Goal: Task Accomplishment & Management: Manage account settings

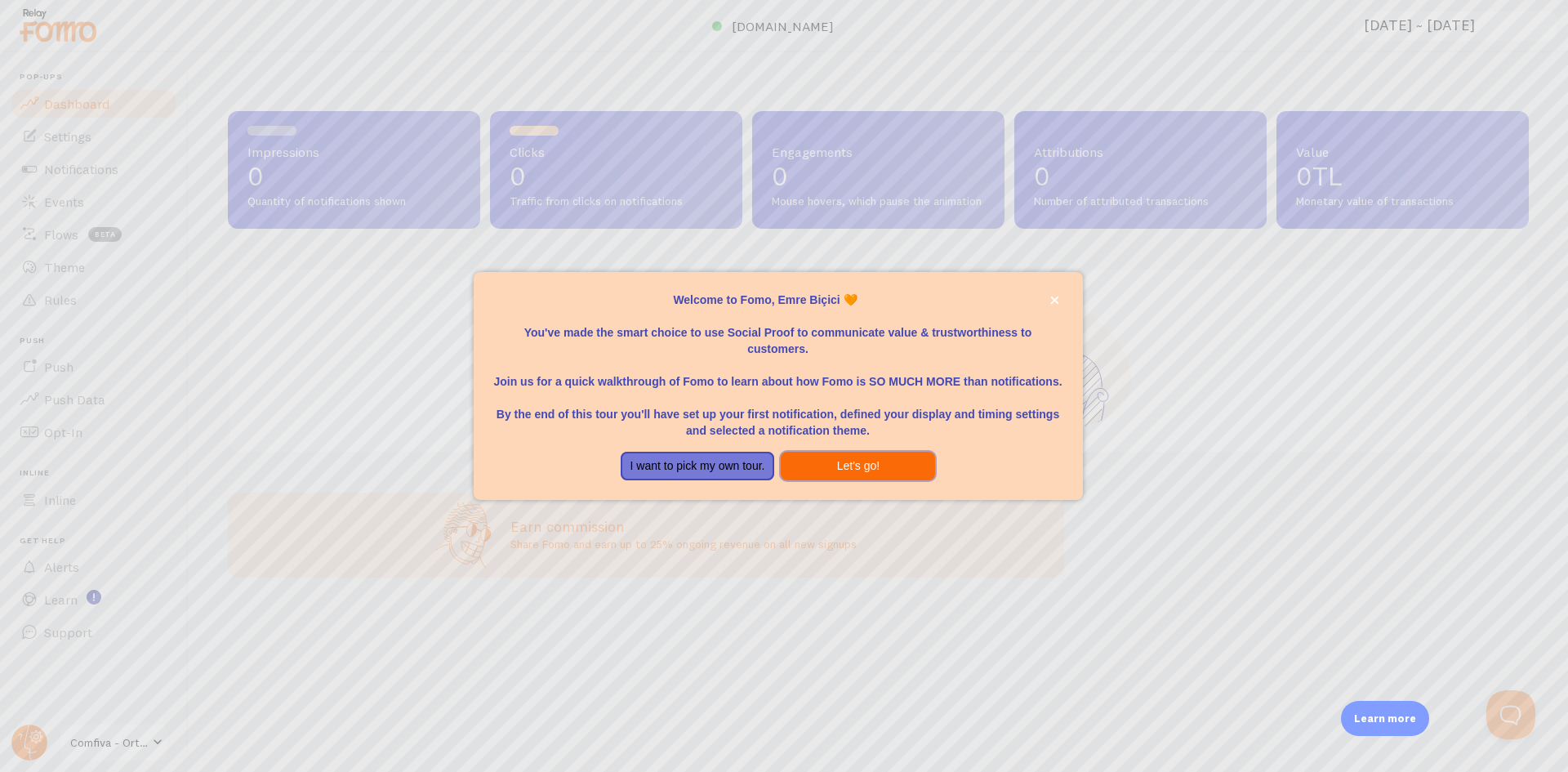
click at [850, 458] on button "Let's go!" at bounding box center [857, 466] width 154 height 29
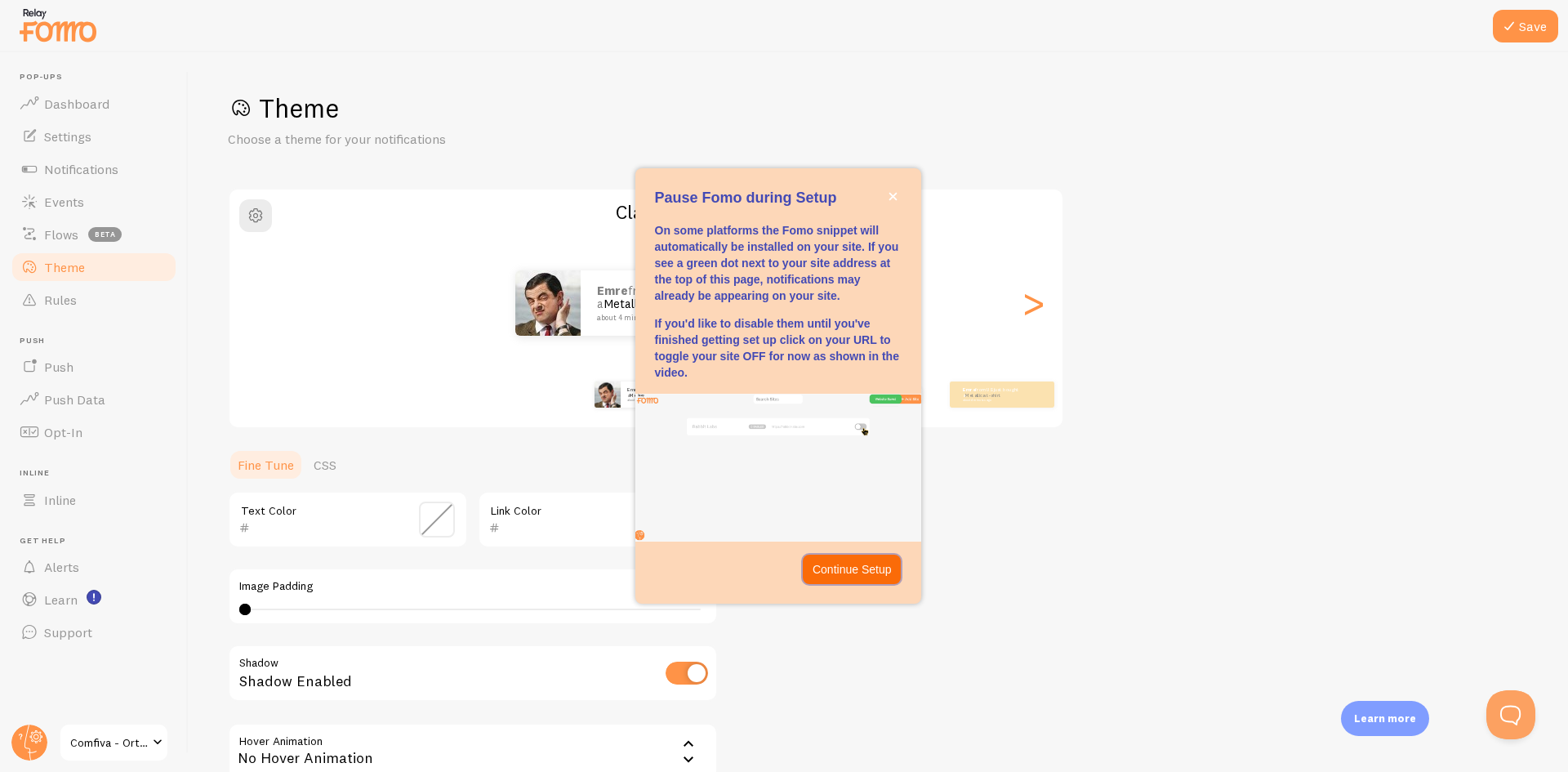
click at [854, 566] on p "Continue Setup" at bounding box center [853, 568] width 80 height 16
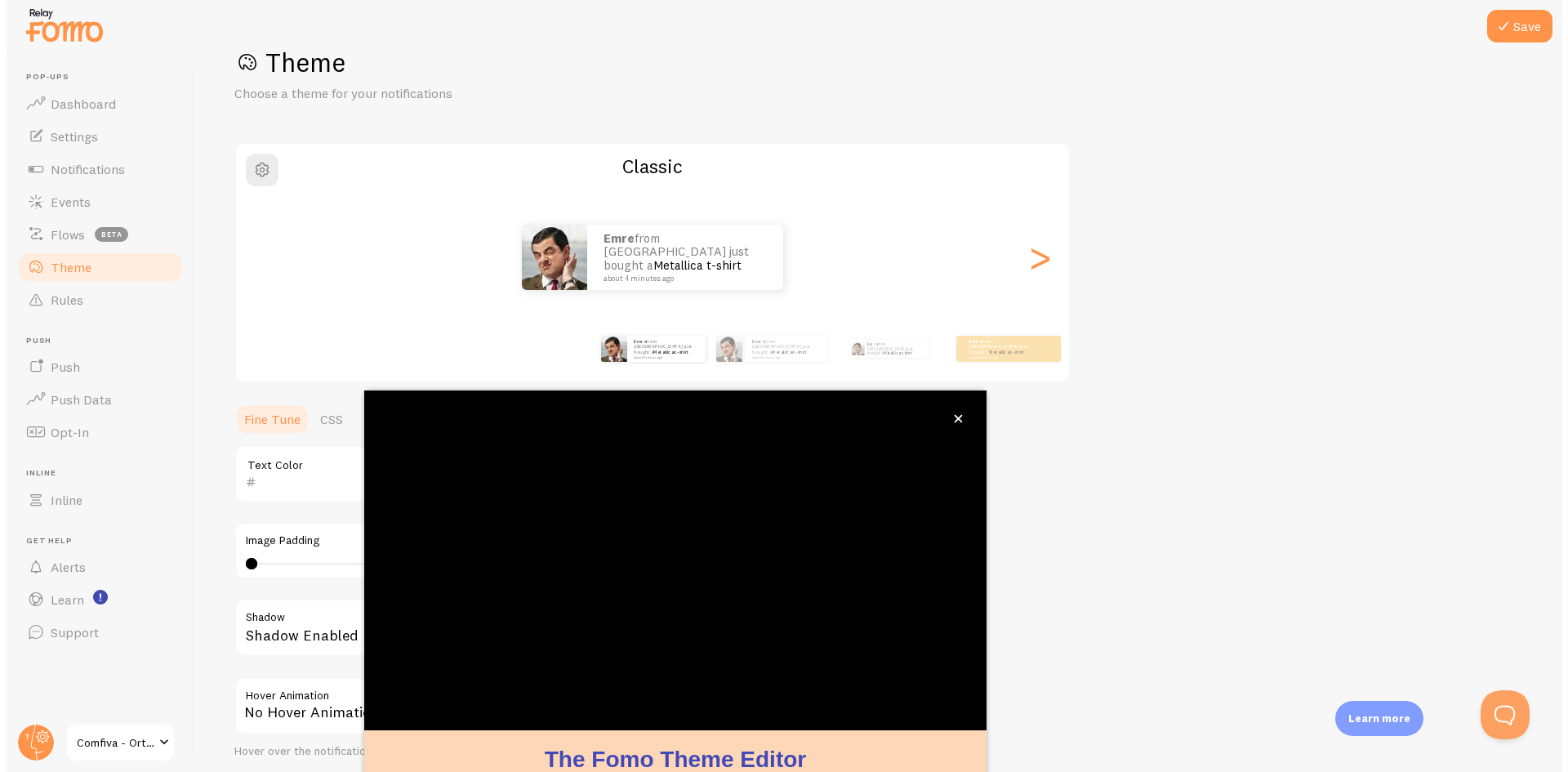
scroll to position [52, 0]
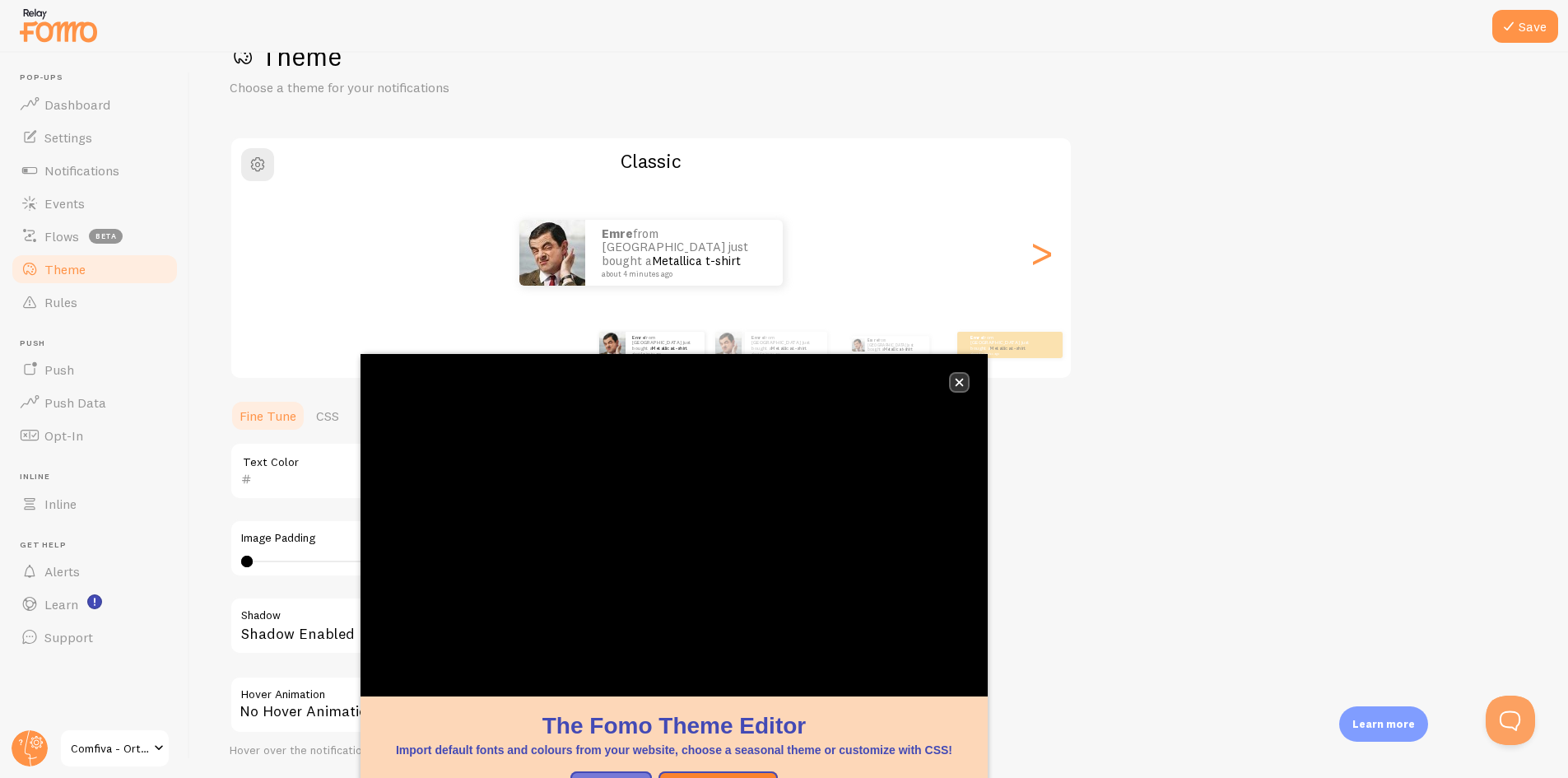
click at [956, 383] on icon "close," at bounding box center [959, 382] width 9 height 9
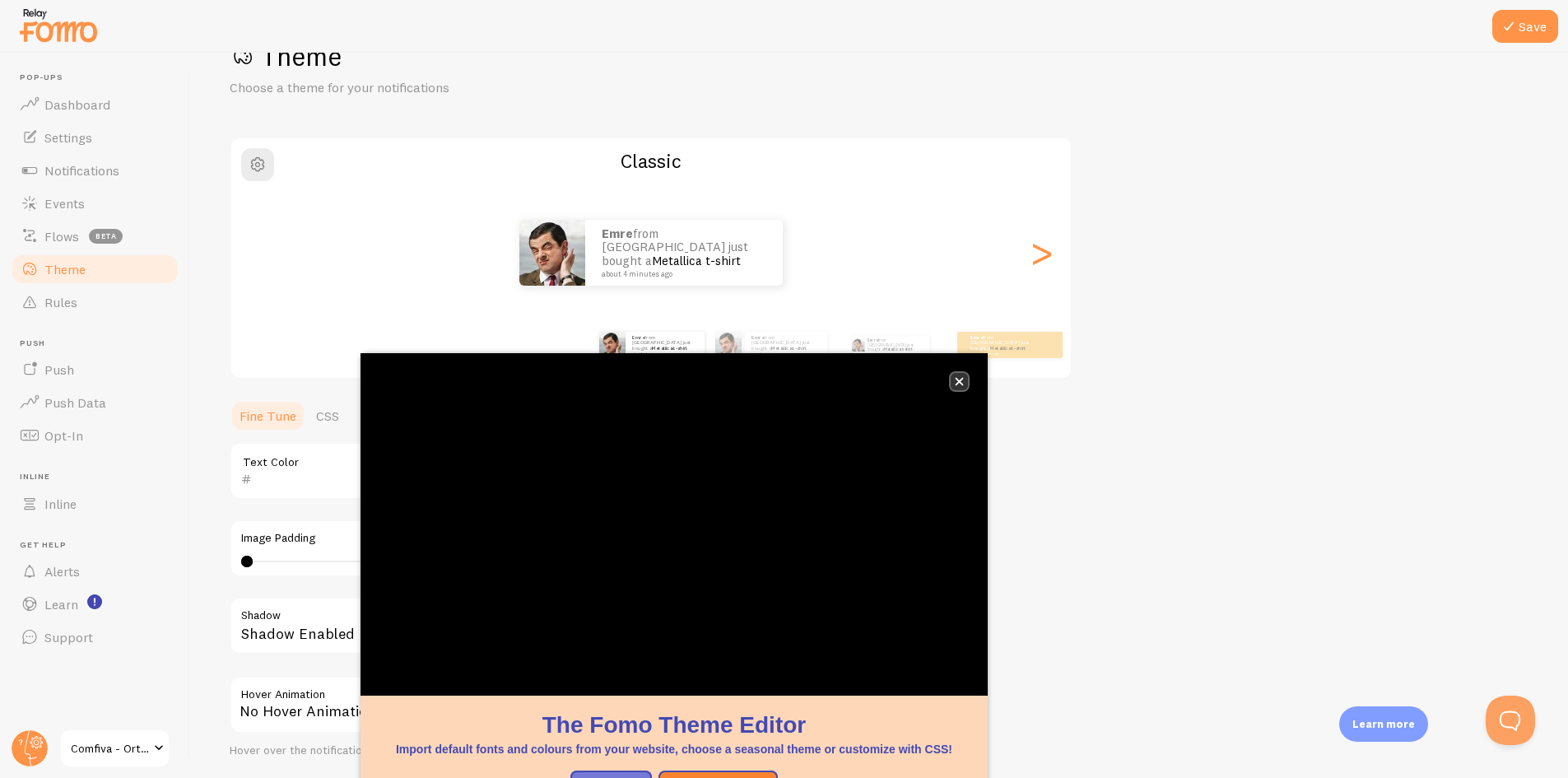
click at [962, 379] on icon "close," at bounding box center [960, 382] width 9 height 9
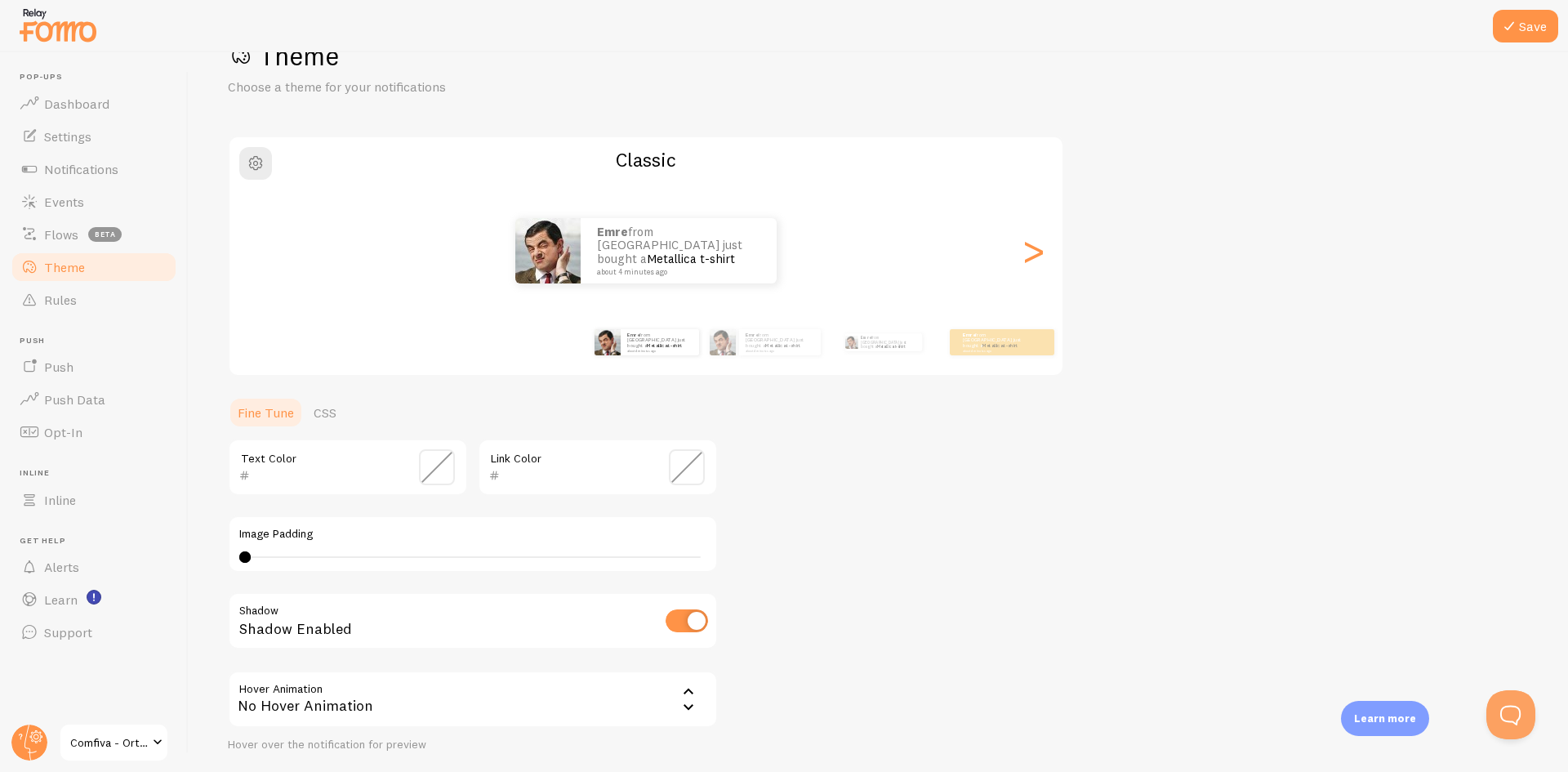
click at [70, 276] on link "Theme" at bounding box center [94, 267] width 169 height 32
click at [79, 110] on span "Dashboard" at bounding box center [77, 103] width 65 height 16
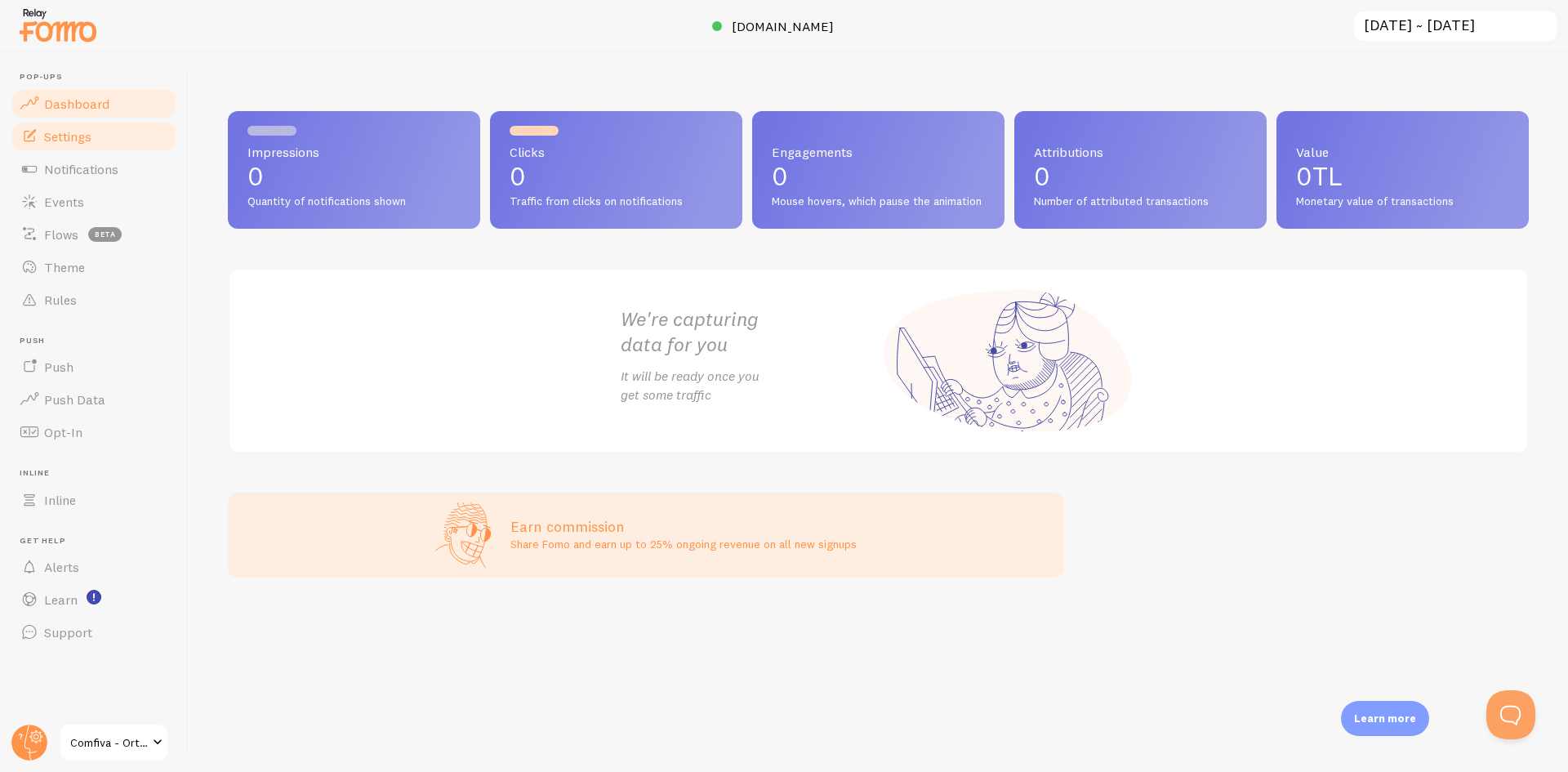
click at [68, 145] on link "Settings" at bounding box center [94, 136] width 169 height 32
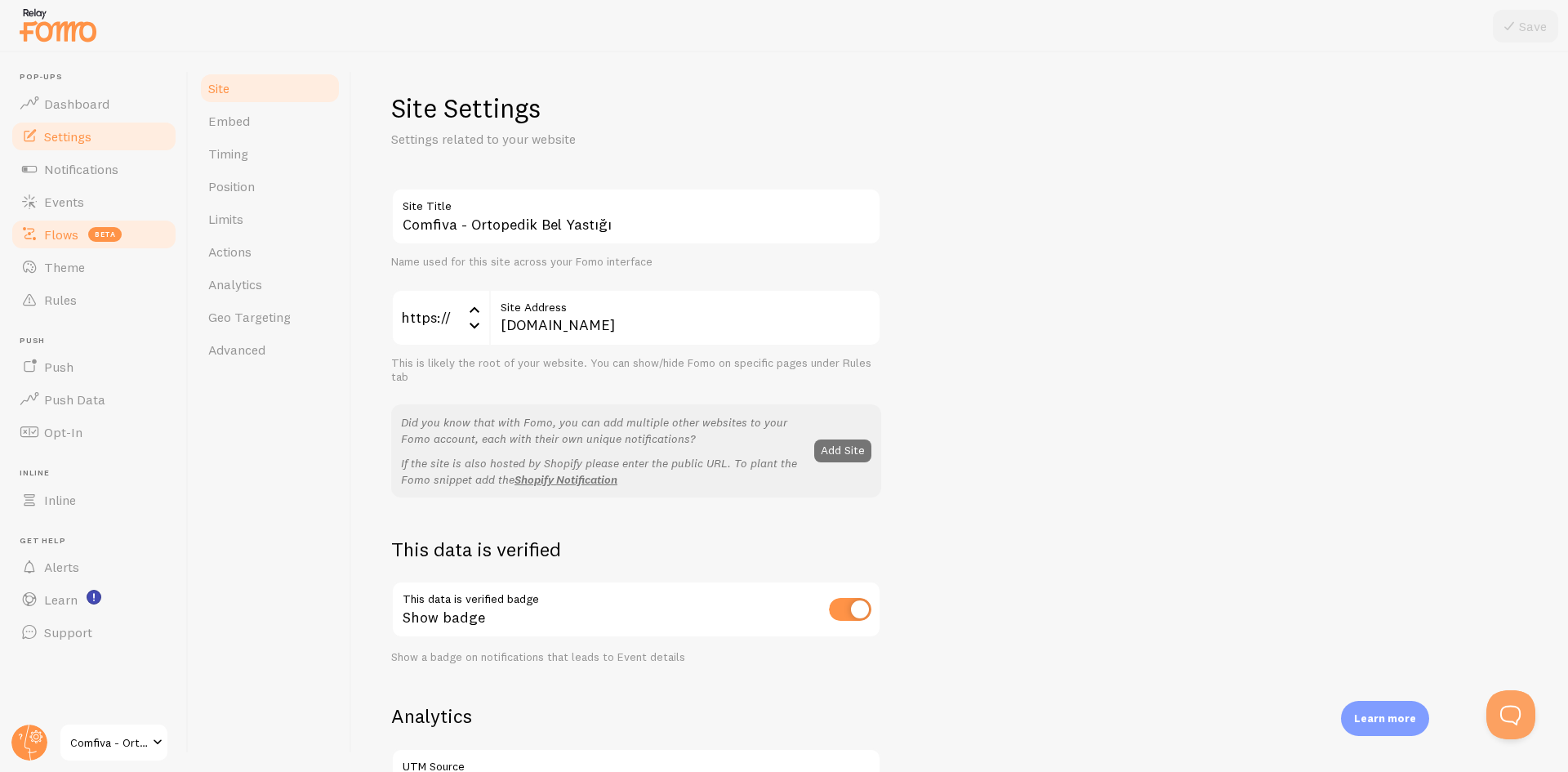
click at [78, 227] on span "Flows" at bounding box center [62, 234] width 34 height 16
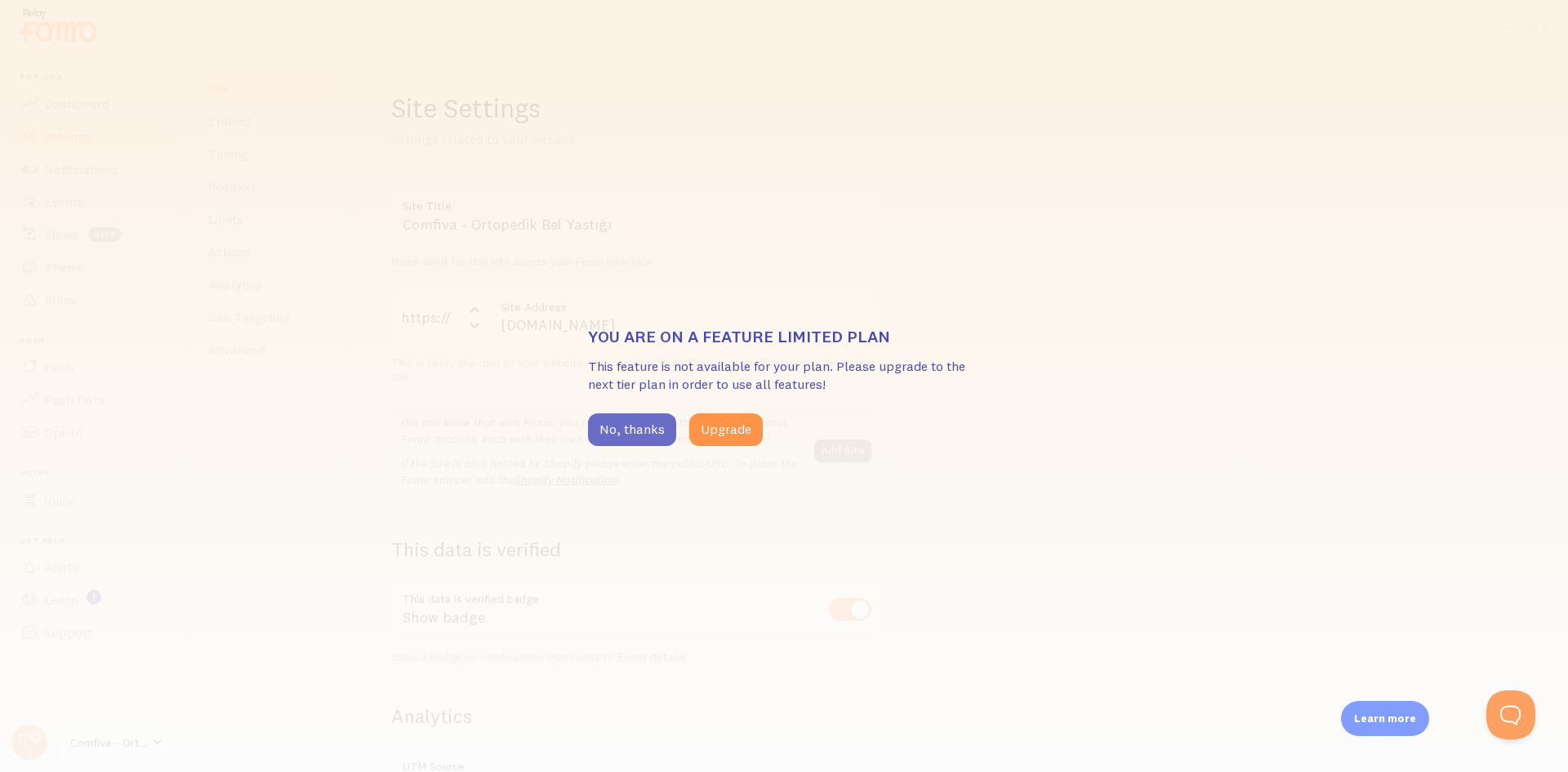
click at [610, 429] on button "No, thanks" at bounding box center [632, 429] width 88 height 32
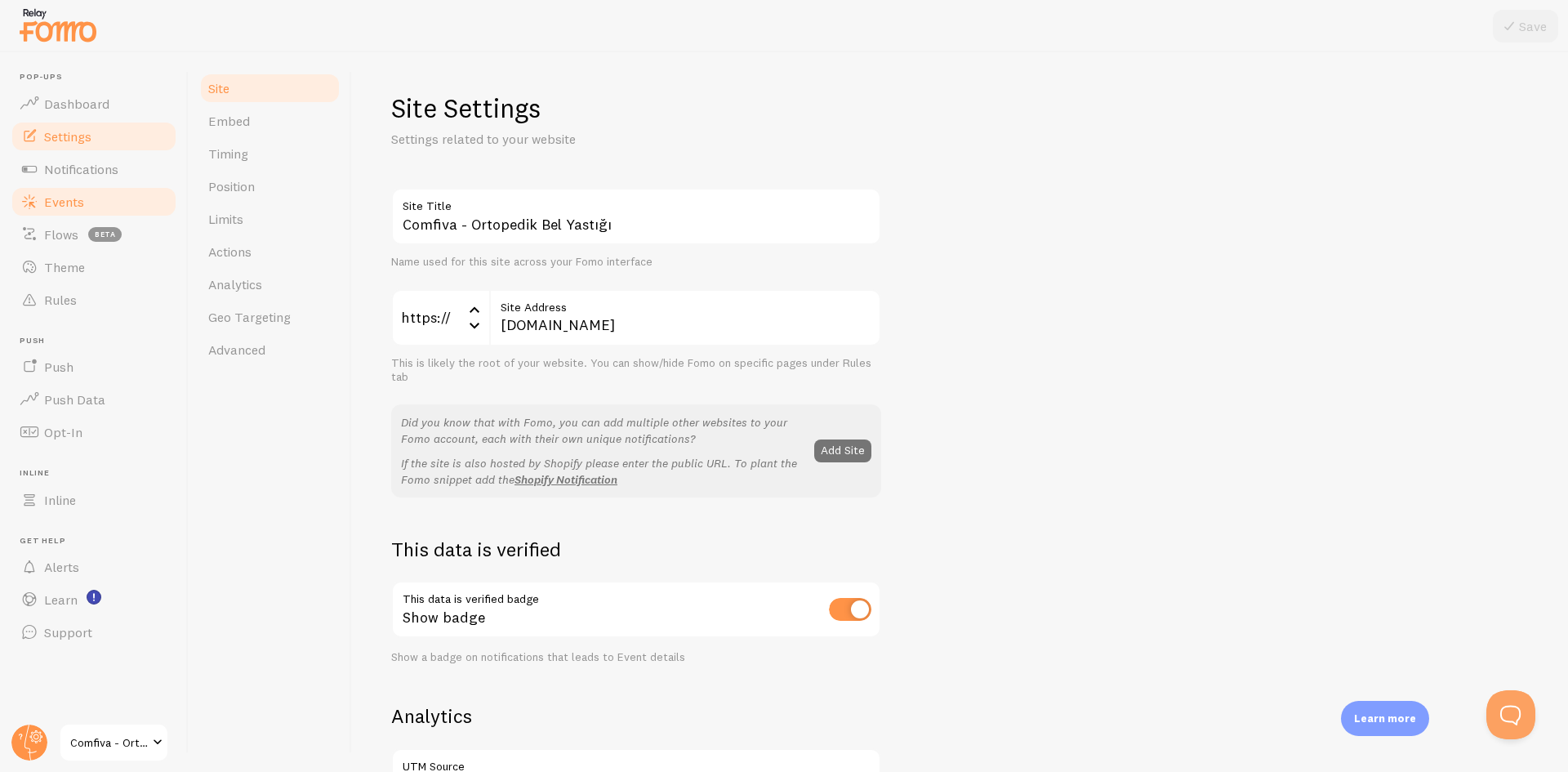
click at [61, 214] on link "Events" at bounding box center [94, 202] width 169 height 32
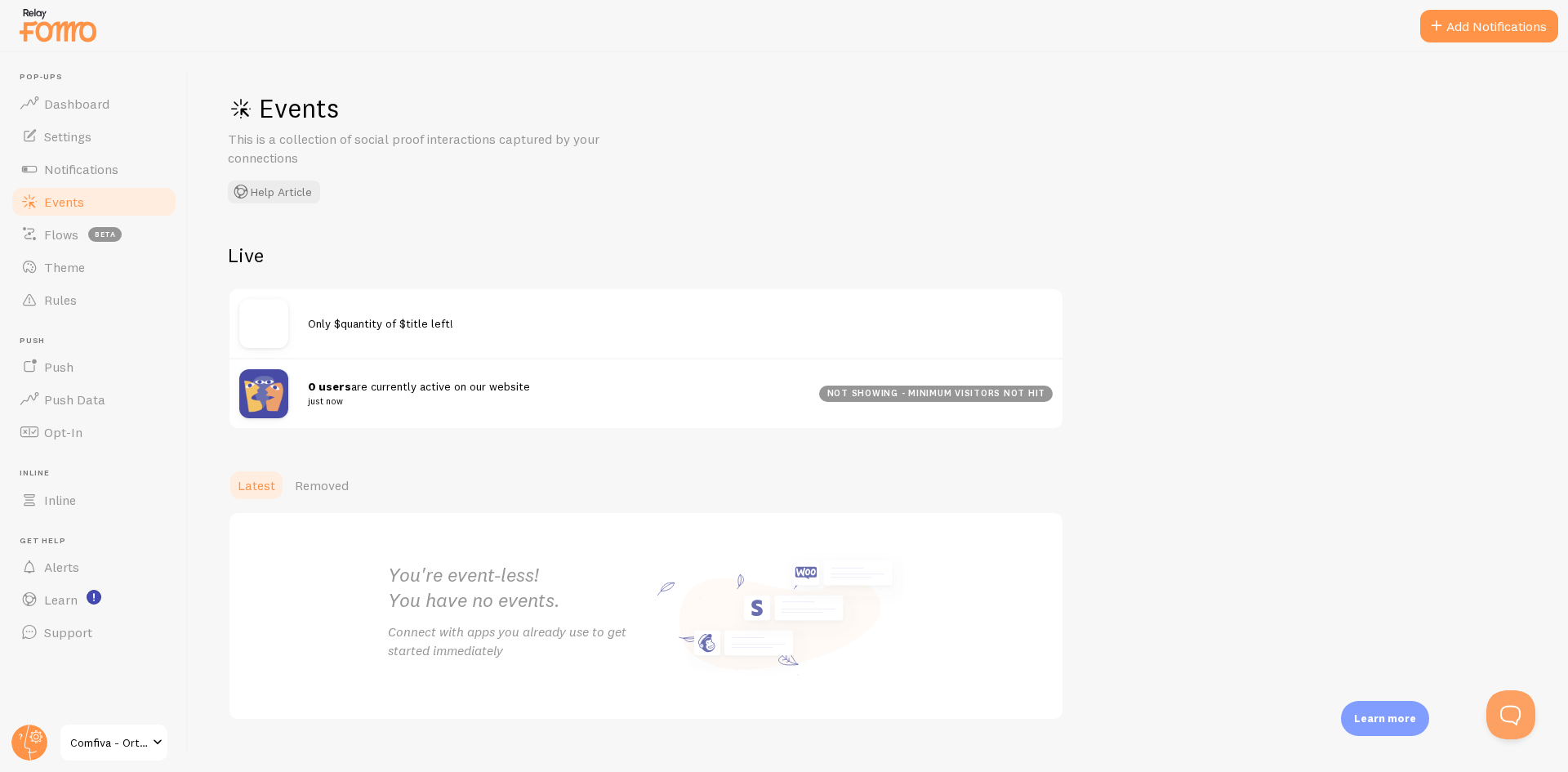
click at [335, 384] on strong "0 users" at bounding box center [330, 386] width 44 height 15
click at [380, 329] on span "Only $quantity of $title left!" at bounding box center [380, 324] width 145 height 15
click at [329, 398] on small "just now" at bounding box center [553, 401] width 492 height 15
click at [74, 144] on span "Settings" at bounding box center [68, 135] width 47 height 16
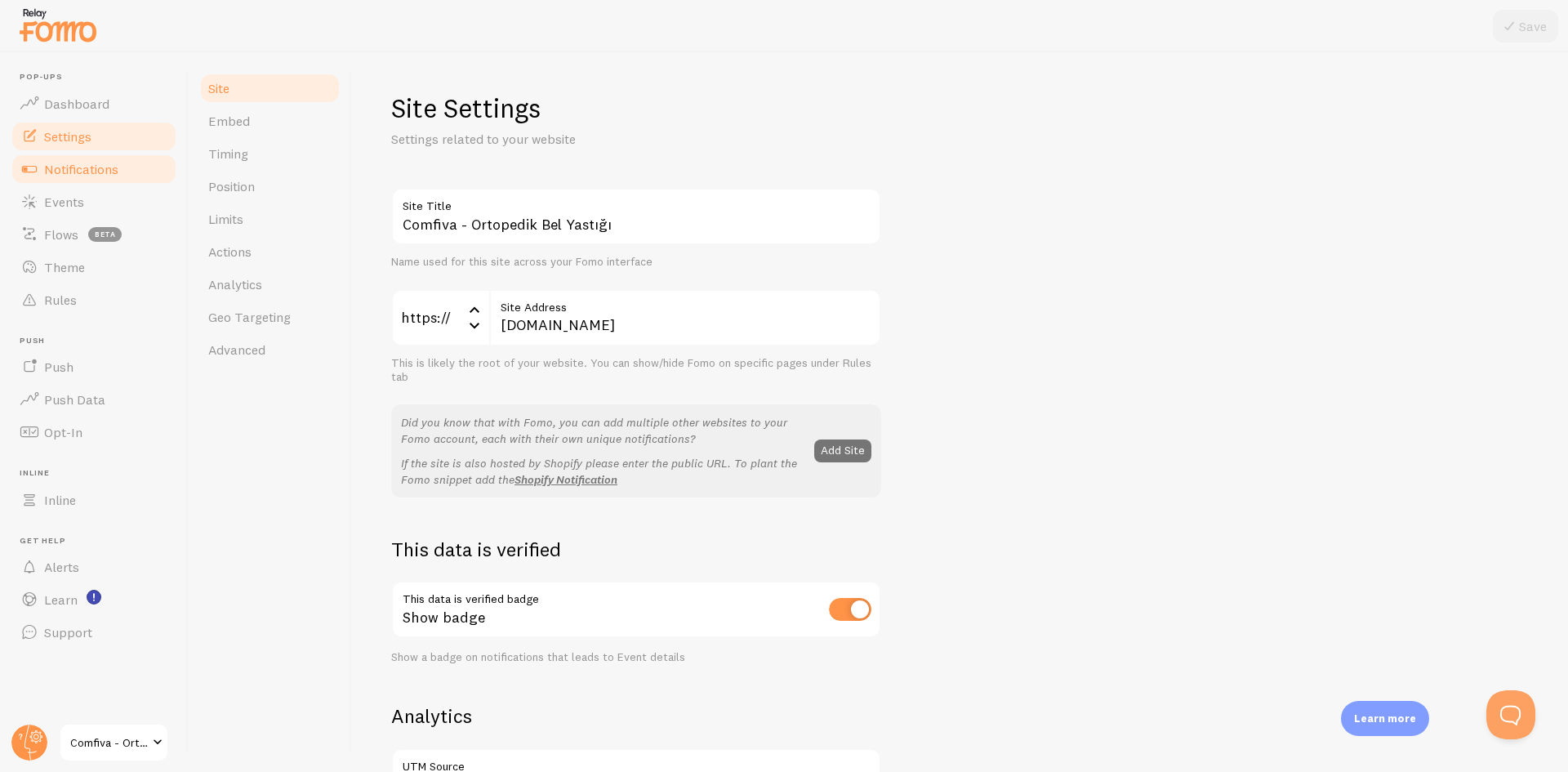
click at [74, 162] on span "Notifications" at bounding box center [81, 169] width 74 height 16
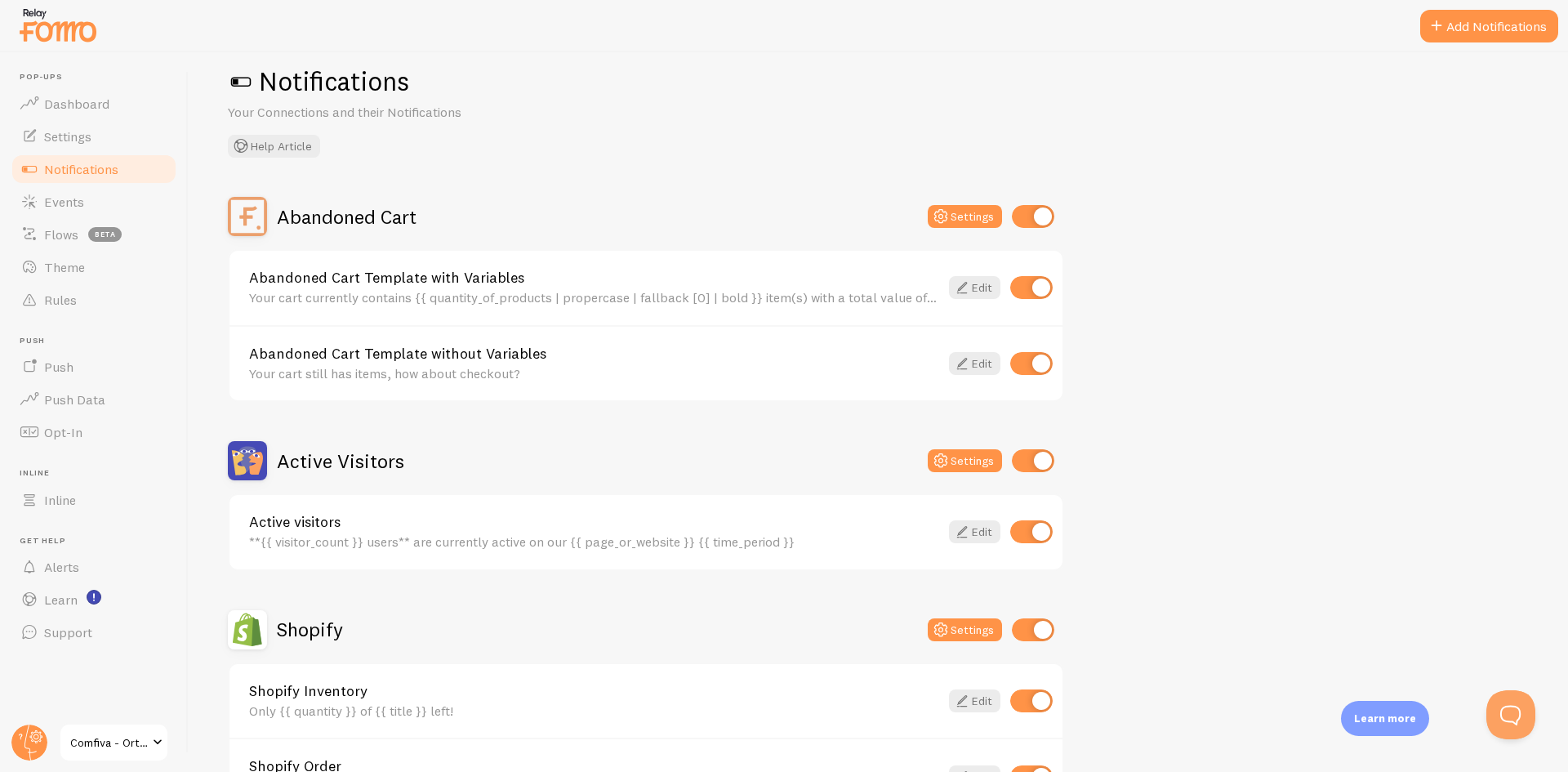
scroll to position [163, 0]
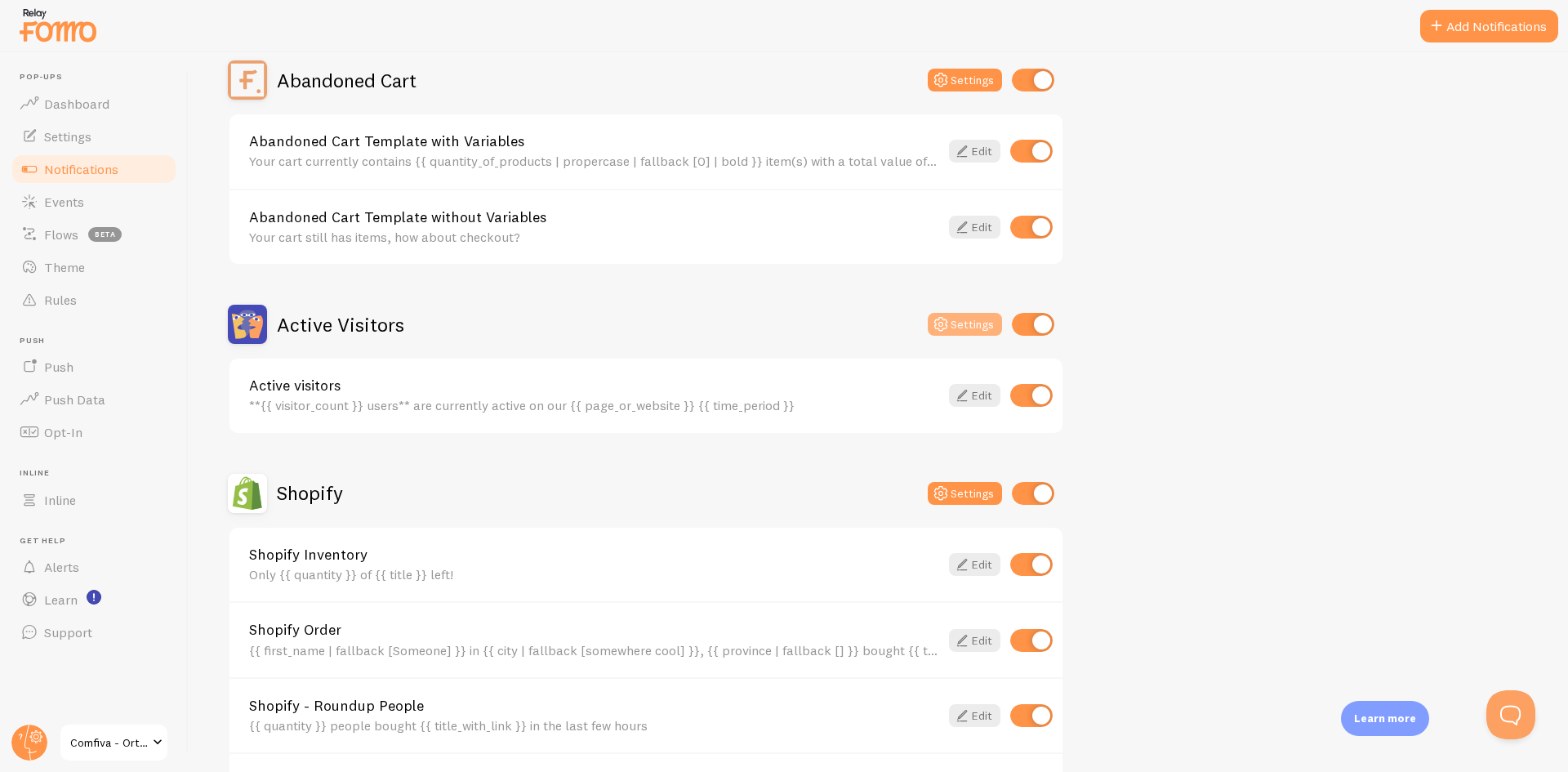
click at [975, 332] on button "Settings" at bounding box center [964, 324] width 74 height 23
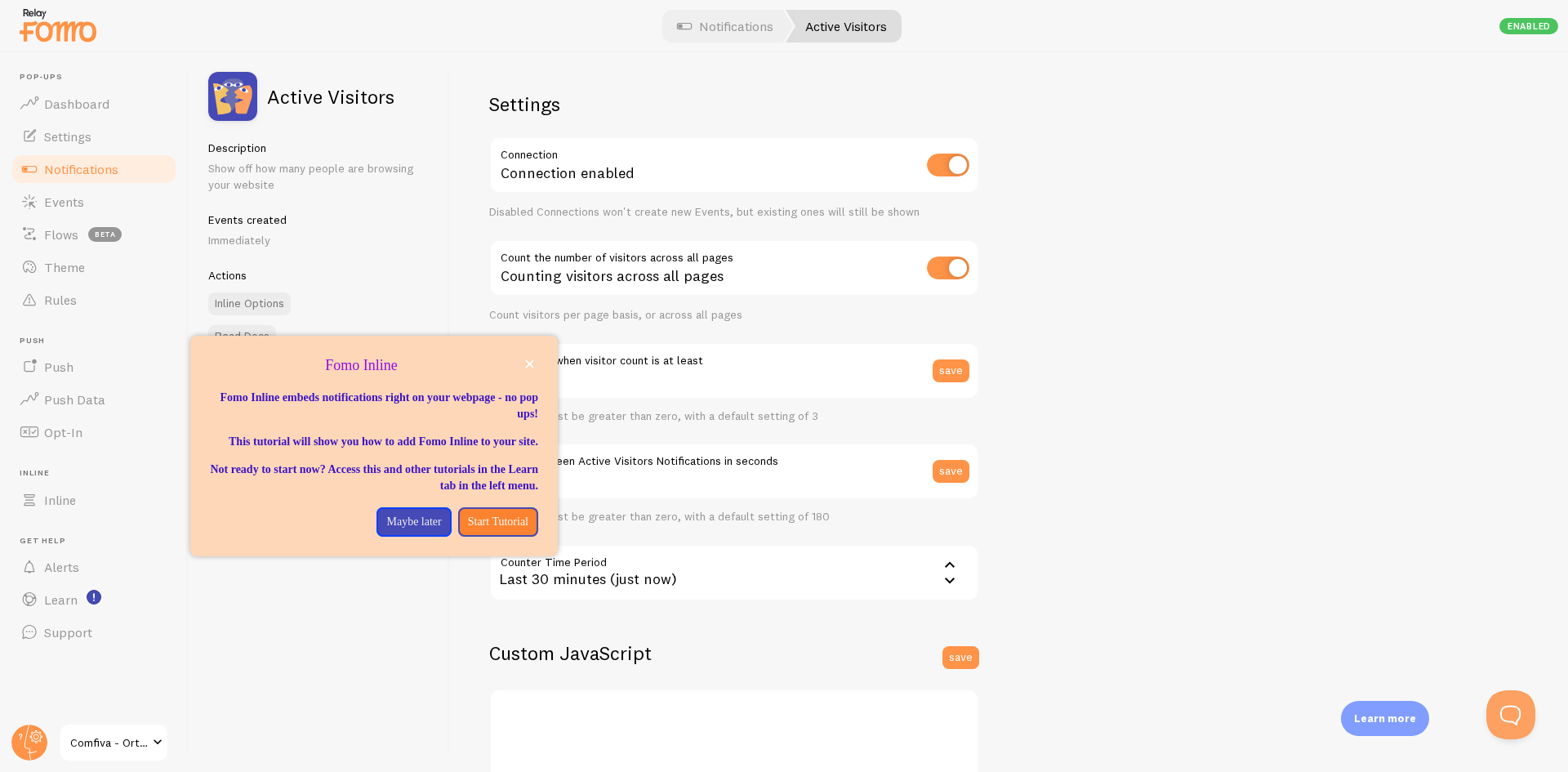
click at [207, 672] on div "Active Visitors Description Show off how many people are browsing your website …" at bounding box center [319, 411] width 261 height 719
click at [80, 272] on span "Theme" at bounding box center [64, 266] width 41 height 16
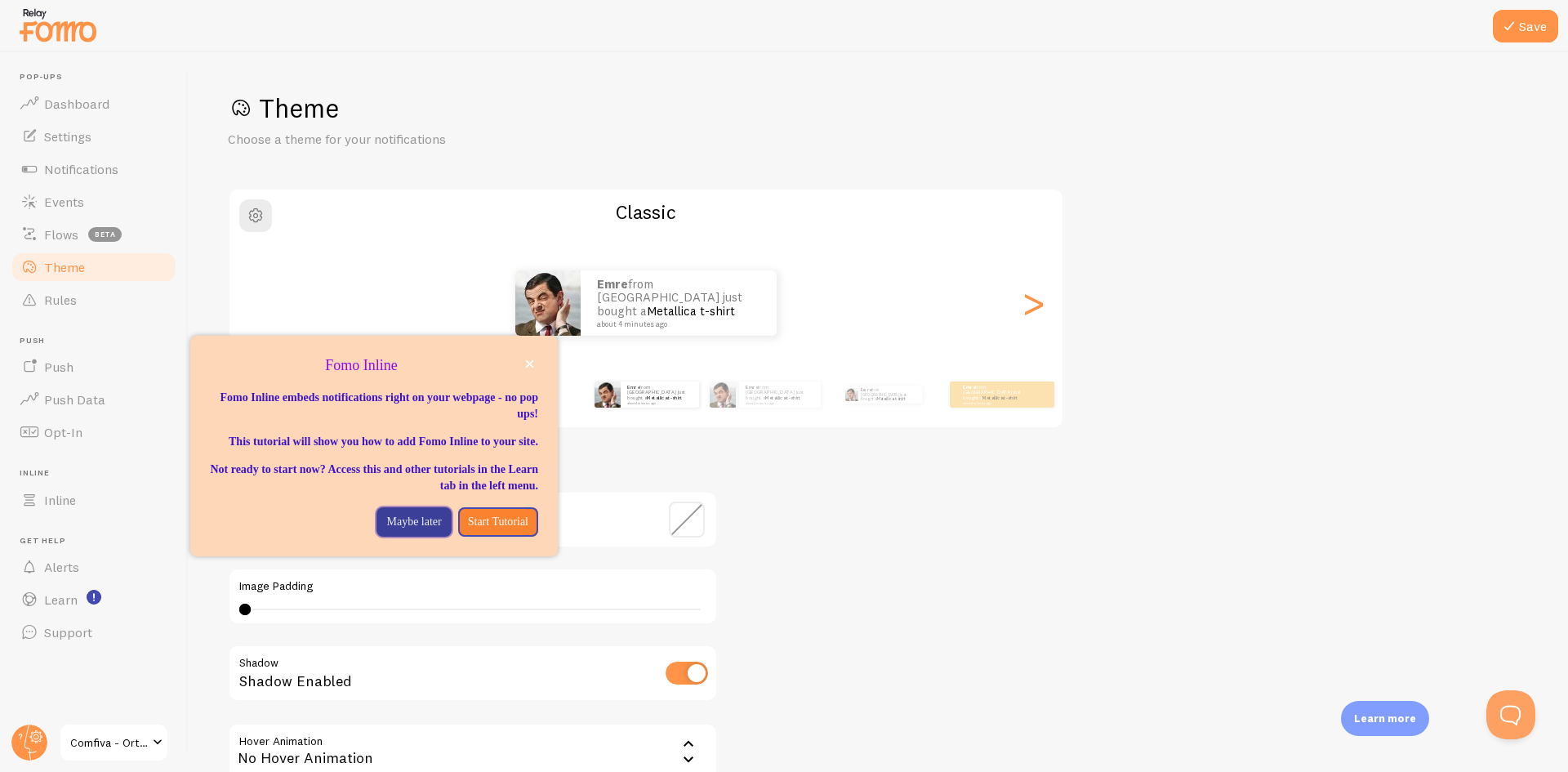
click at [417, 530] on p "Maybe later" at bounding box center [414, 521] width 55 height 16
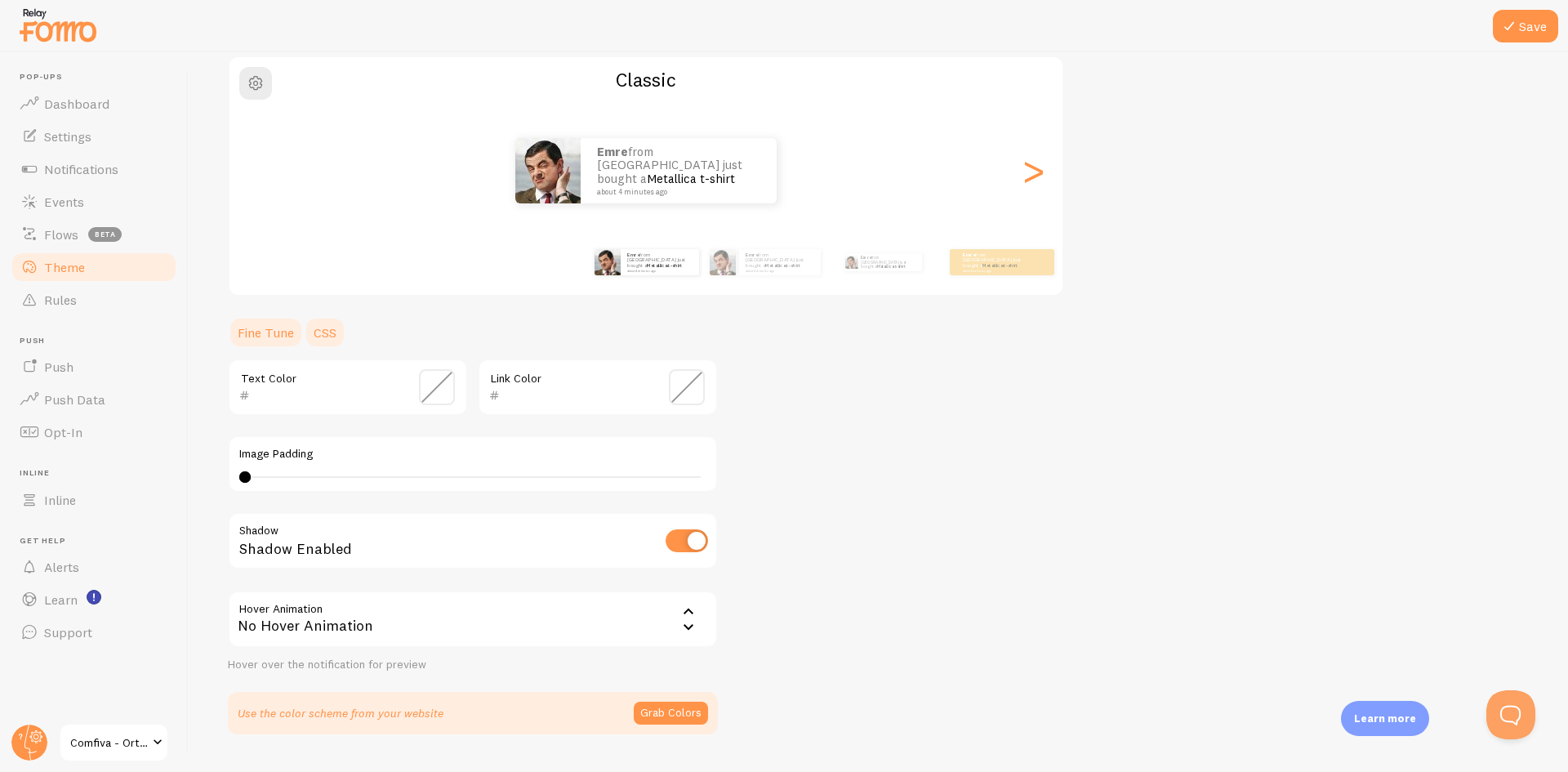
scroll to position [173, 0]
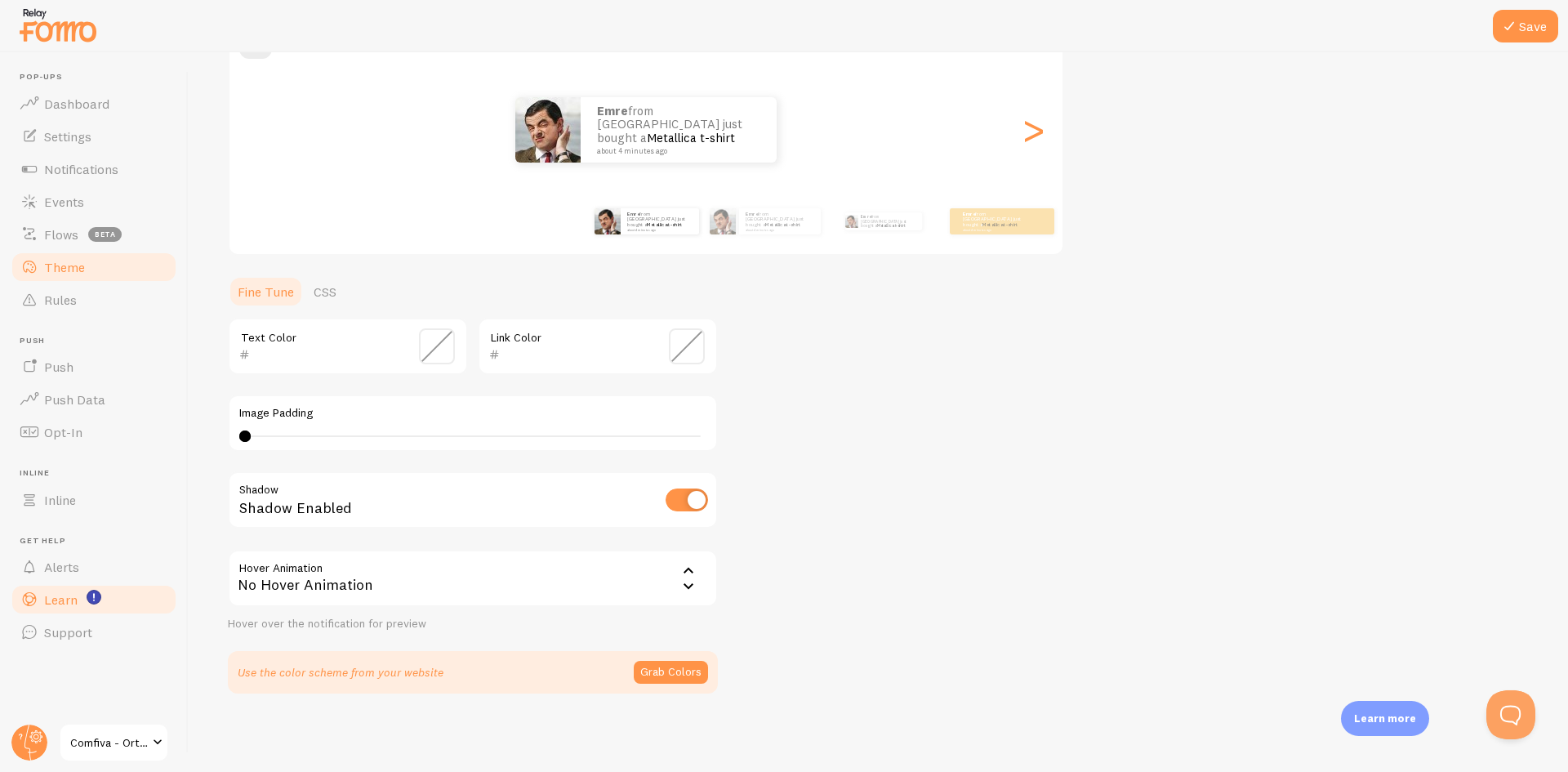
click at [70, 602] on span "Learn" at bounding box center [61, 599] width 33 height 16
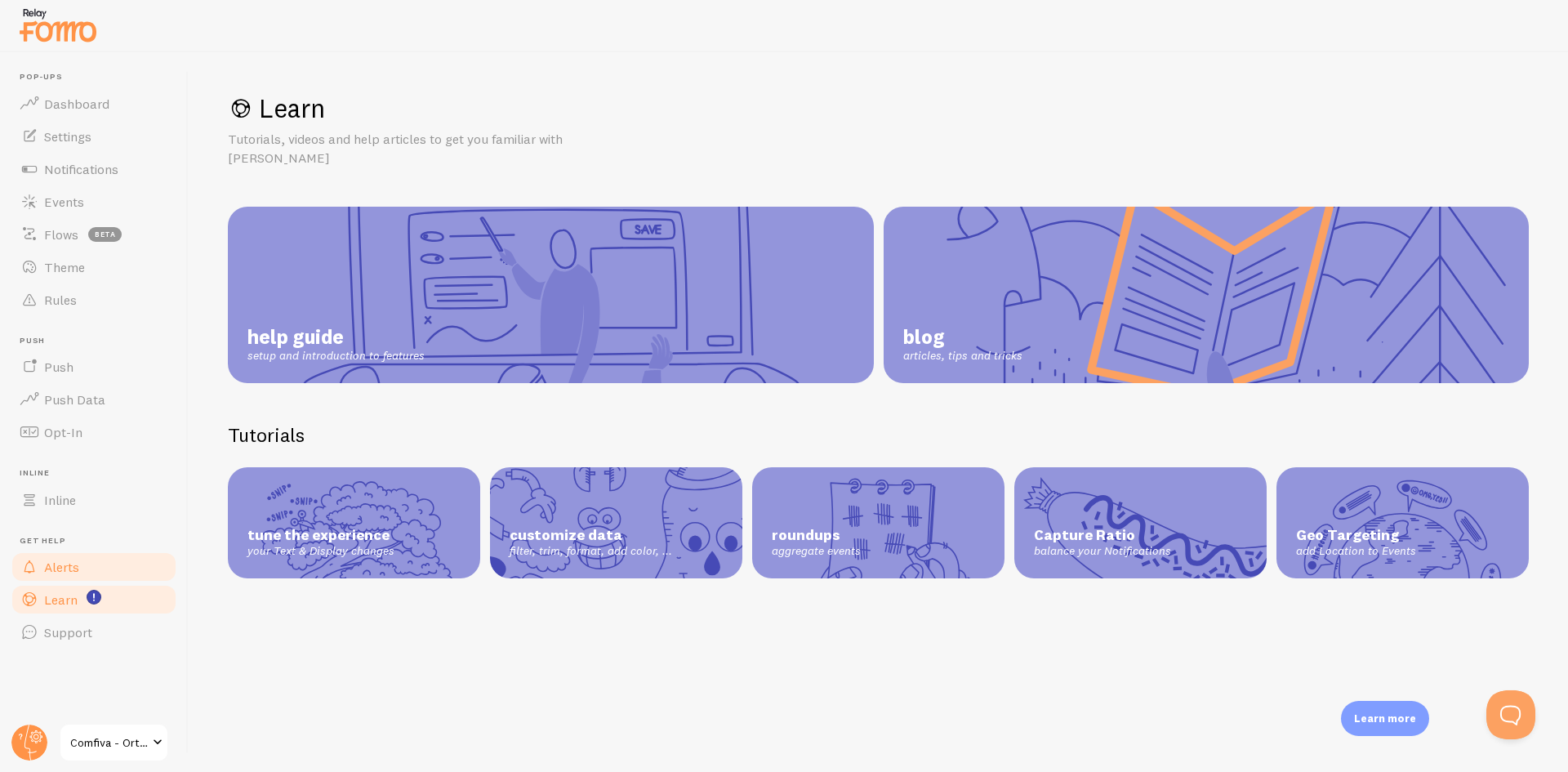
click at [61, 571] on span "Alerts" at bounding box center [62, 566] width 35 height 16
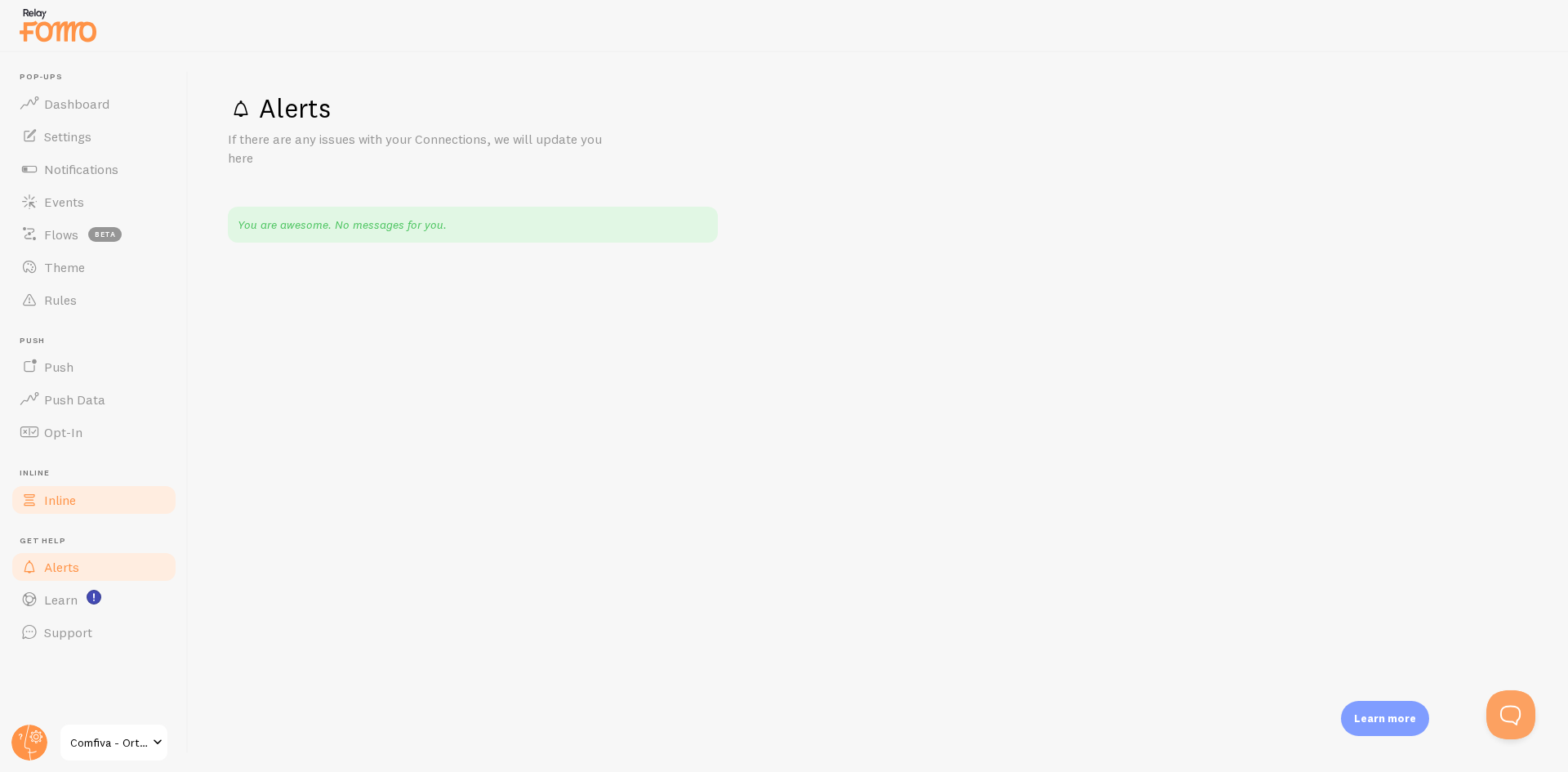
click at [63, 506] on span "Inline" at bounding box center [61, 499] width 32 height 16
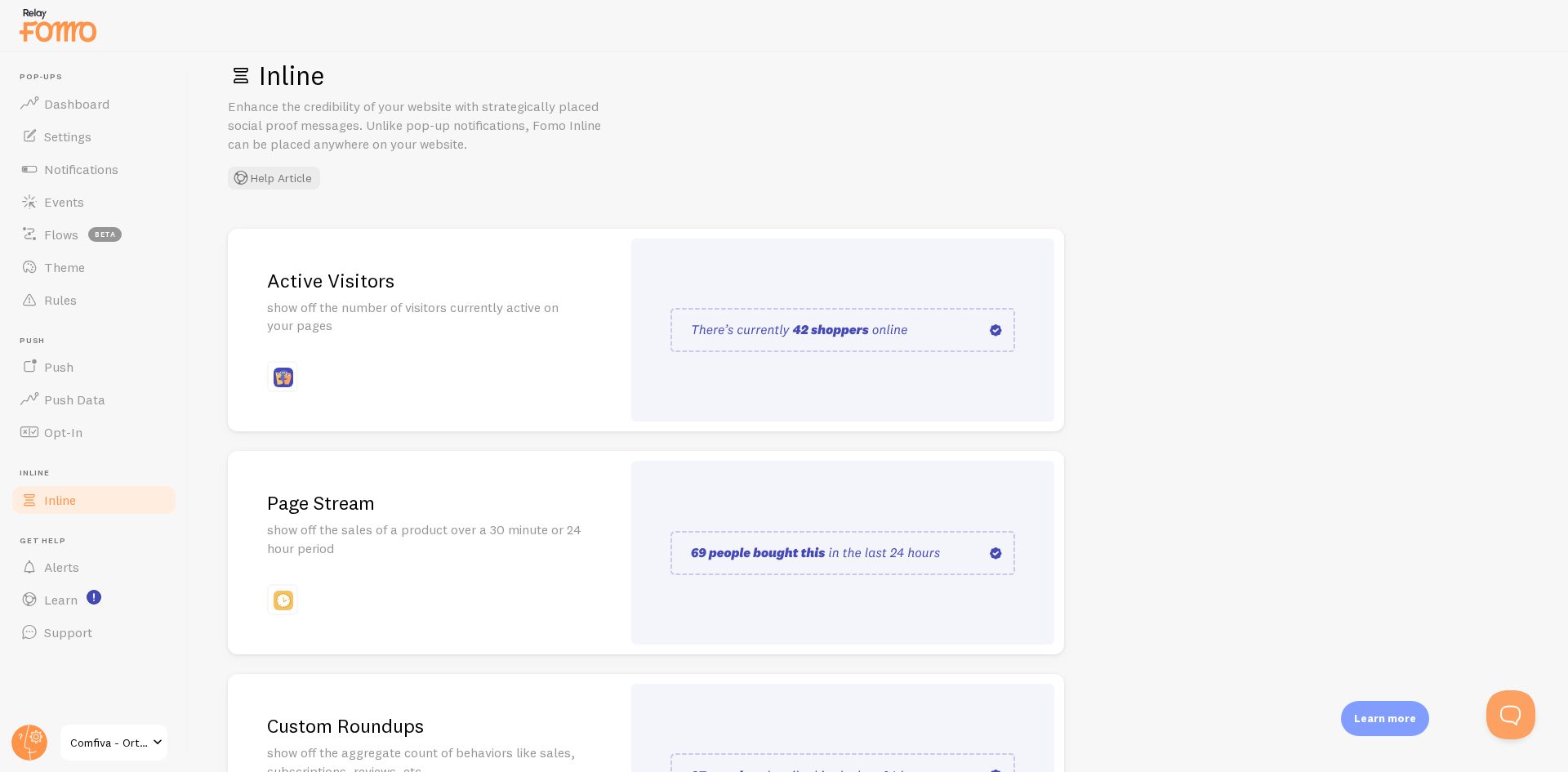
scroll to position [163, 0]
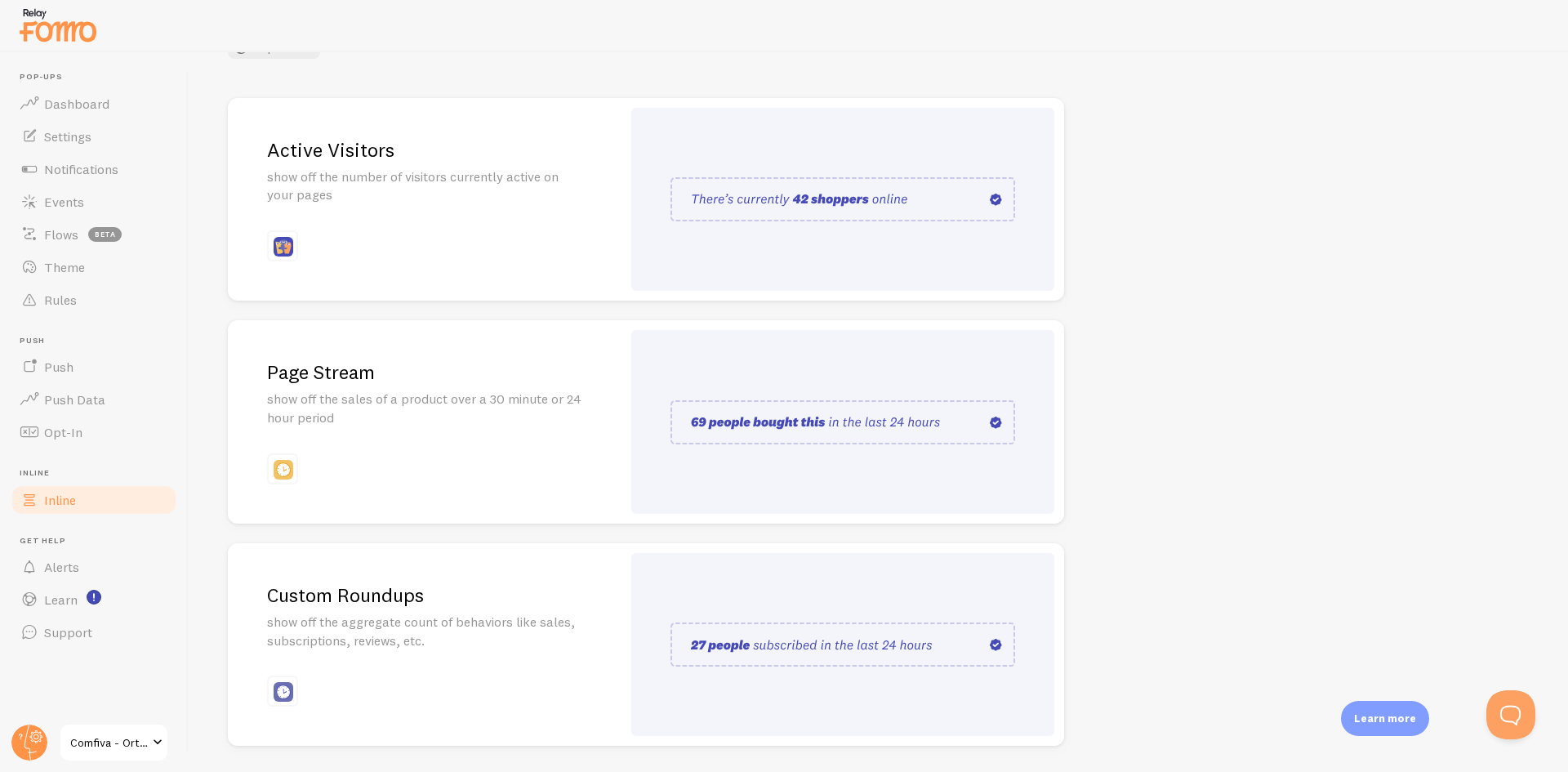
click at [369, 163] on div "Active Visitors show off the number of visitors currently active on your pages" at bounding box center [424, 199] width 393 height 204
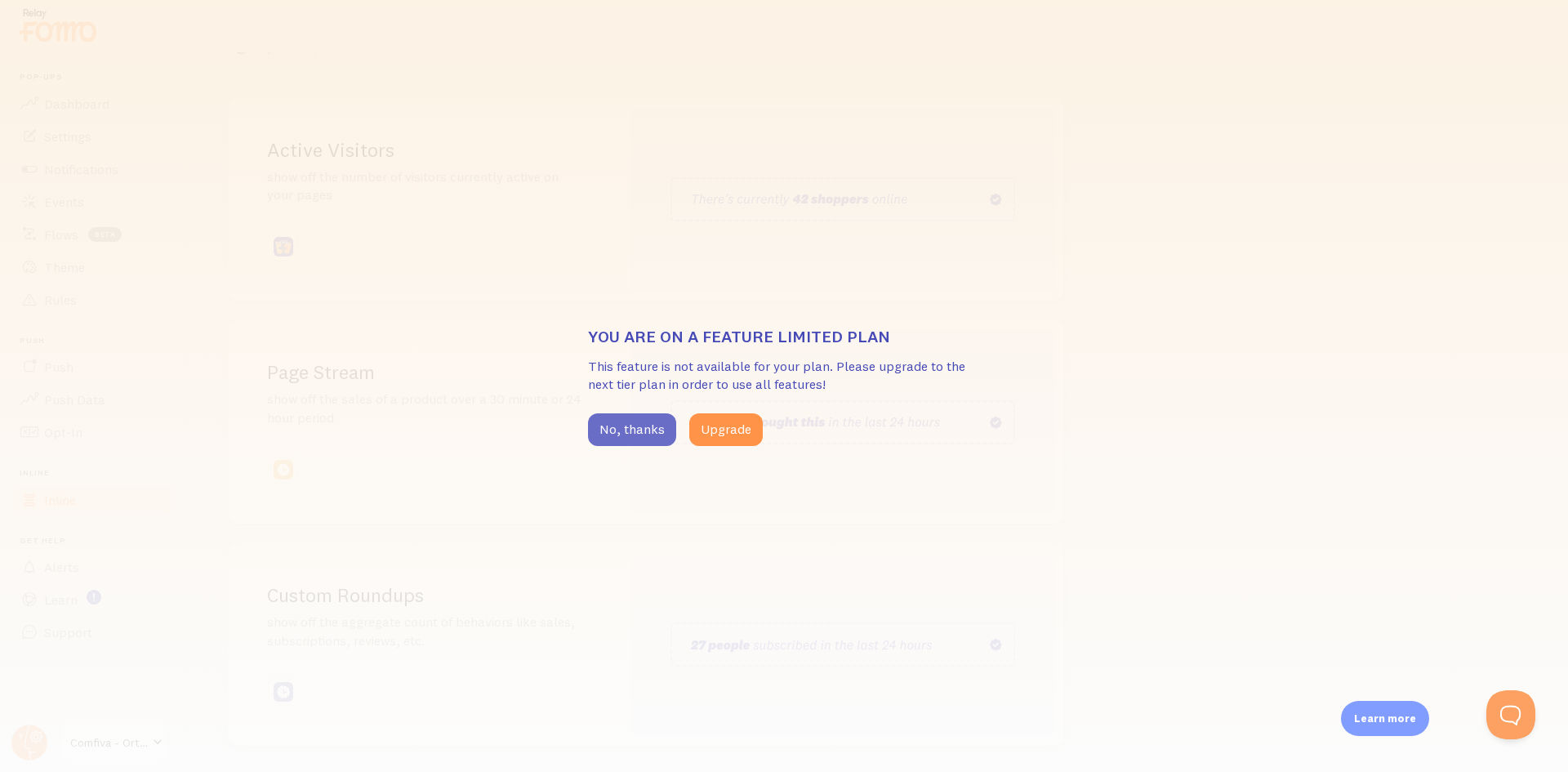
click at [645, 422] on button "No, thanks" at bounding box center [632, 429] width 88 height 32
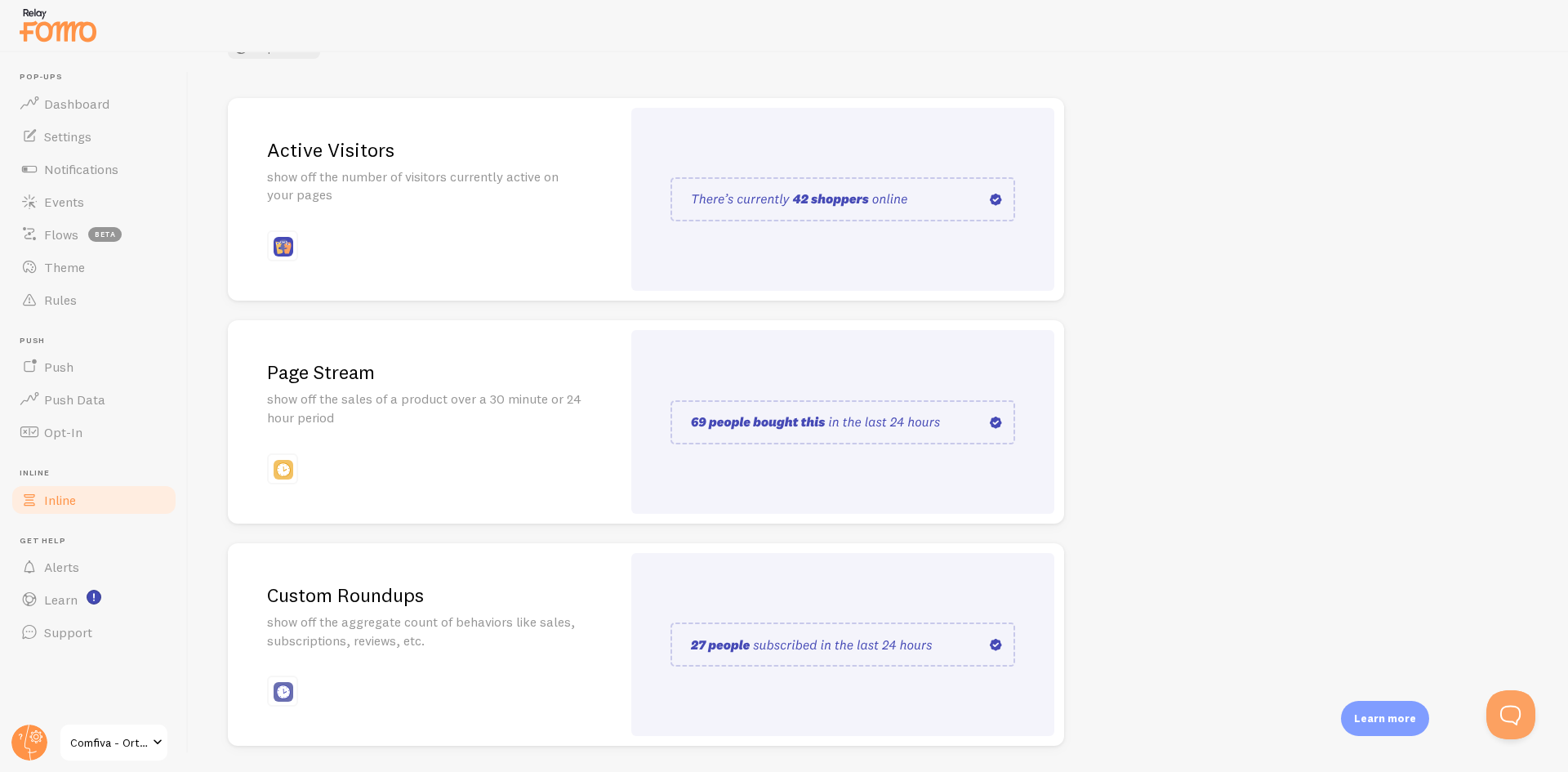
click at [947, 194] on img at bounding box center [843, 199] width 345 height 45
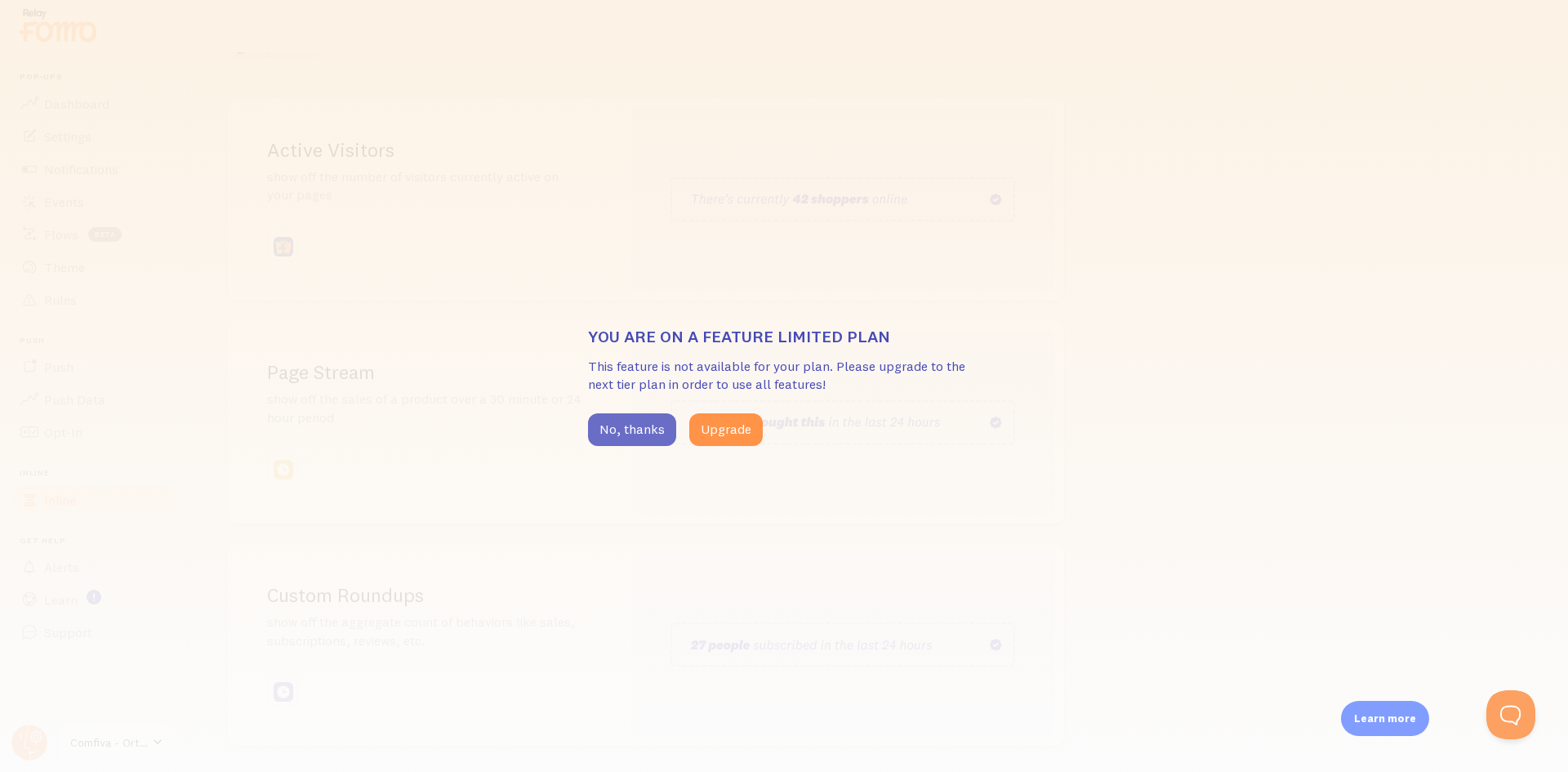
click at [632, 440] on button "No, thanks" at bounding box center [632, 429] width 88 height 32
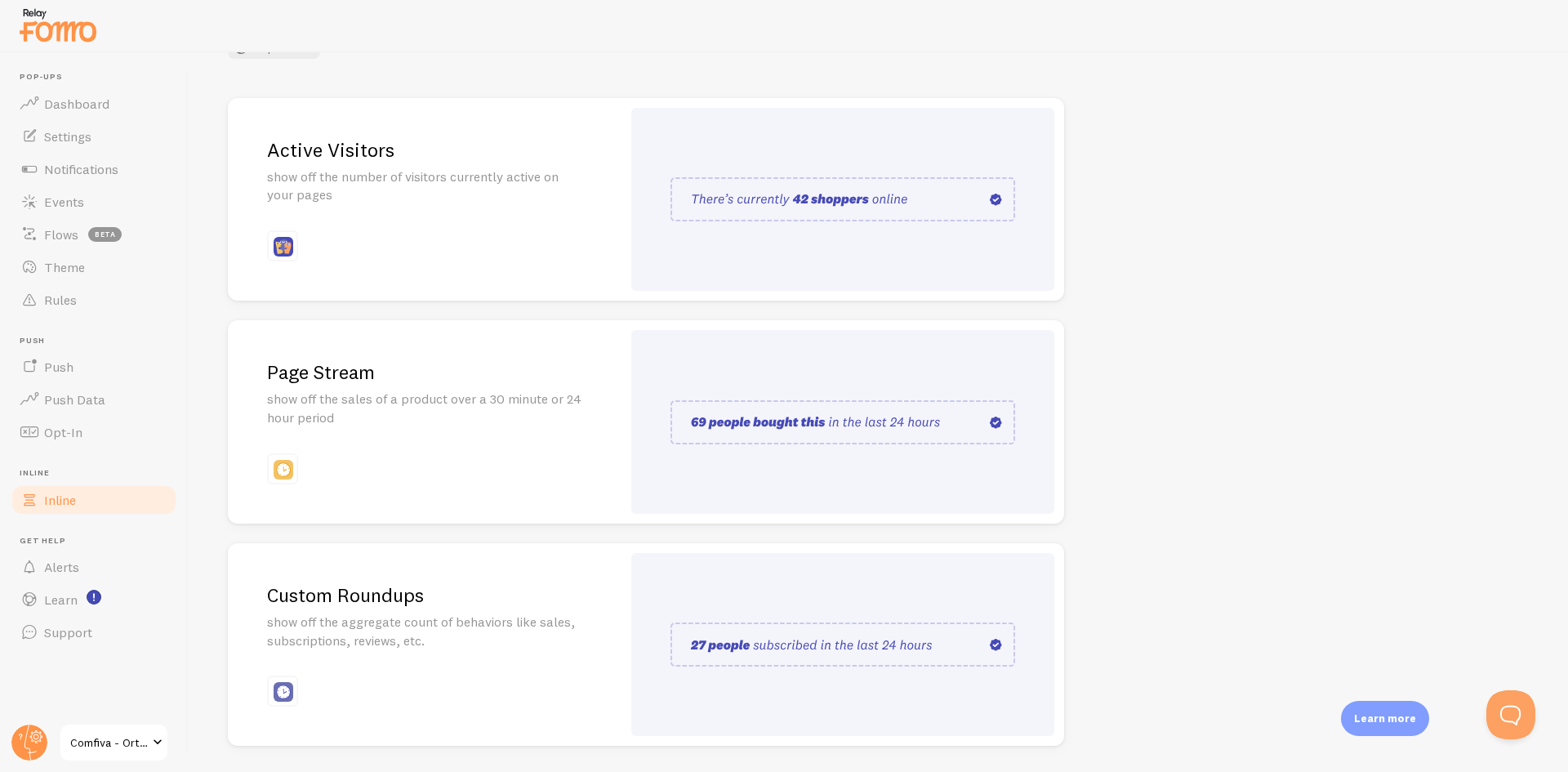
click at [281, 249] on img at bounding box center [283, 246] width 20 height 20
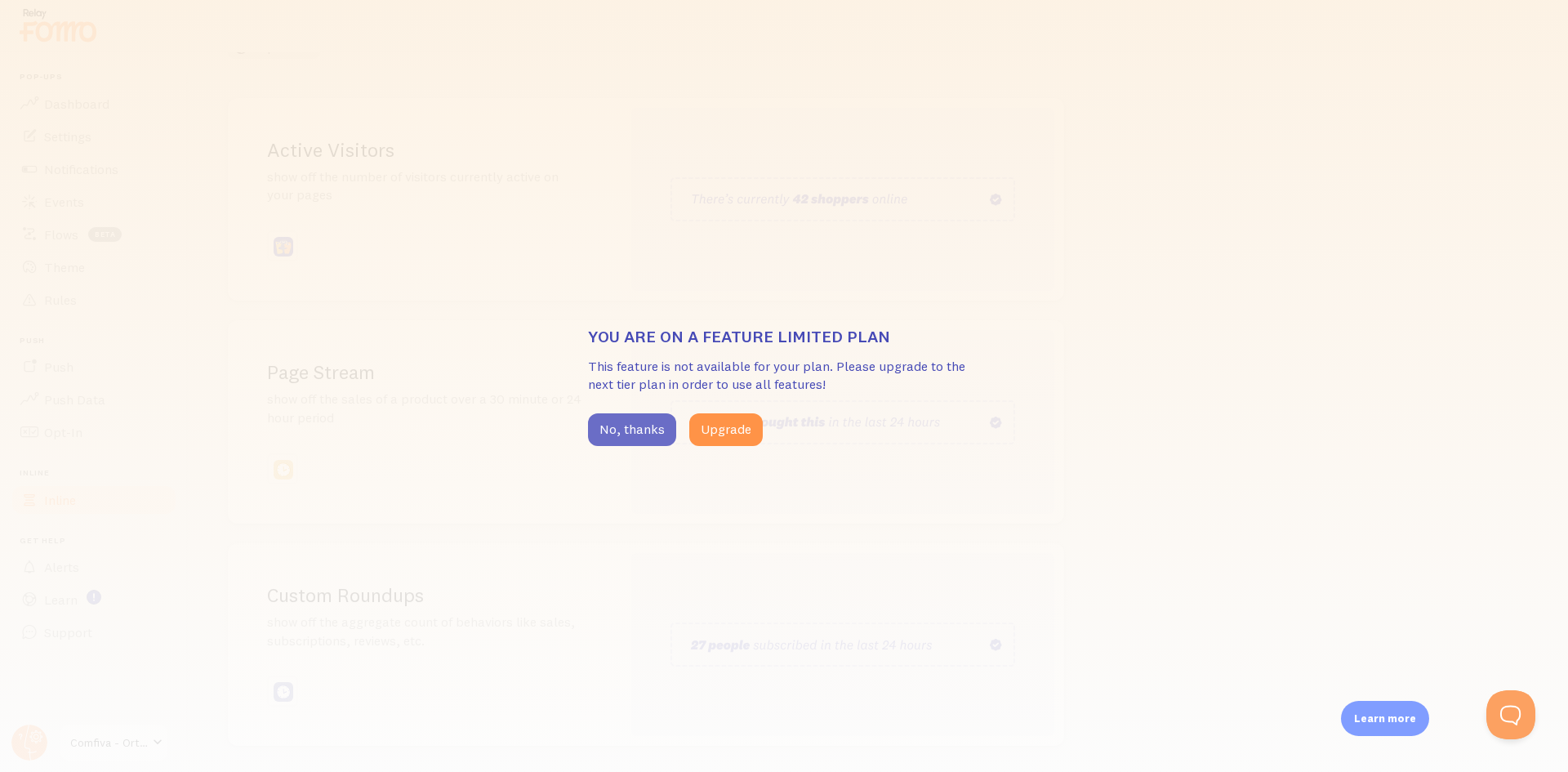
click at [611, 424] on button "No, thanks" at bounding box center [632, 429] width 88 height 32
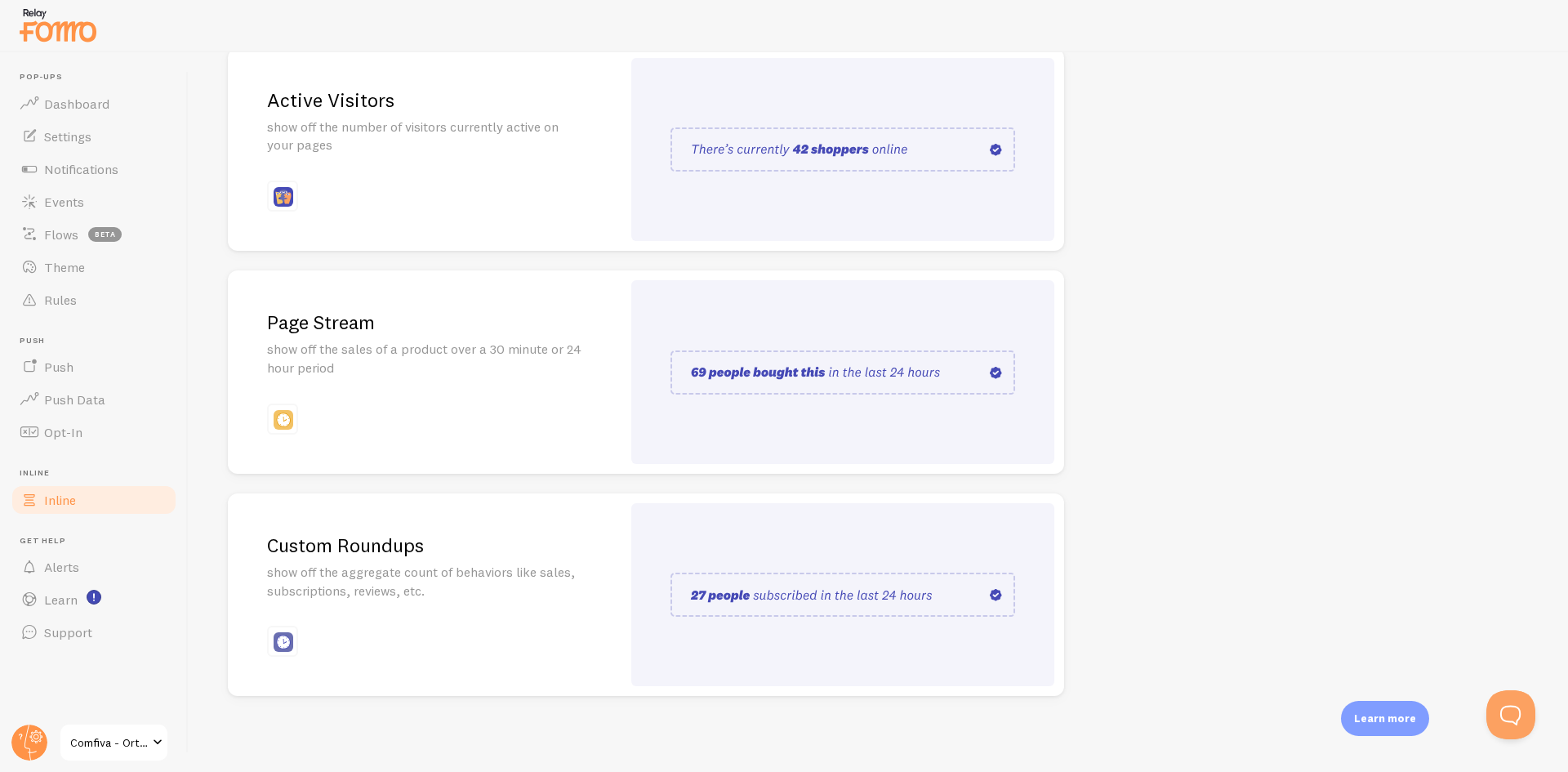
scroll to position [216, 0]
click at [376, 406] on div "Page Stream show off the sales of a product over a 30 minute or 24 hour period" at bounding box center [424, 369] width 393 height 204
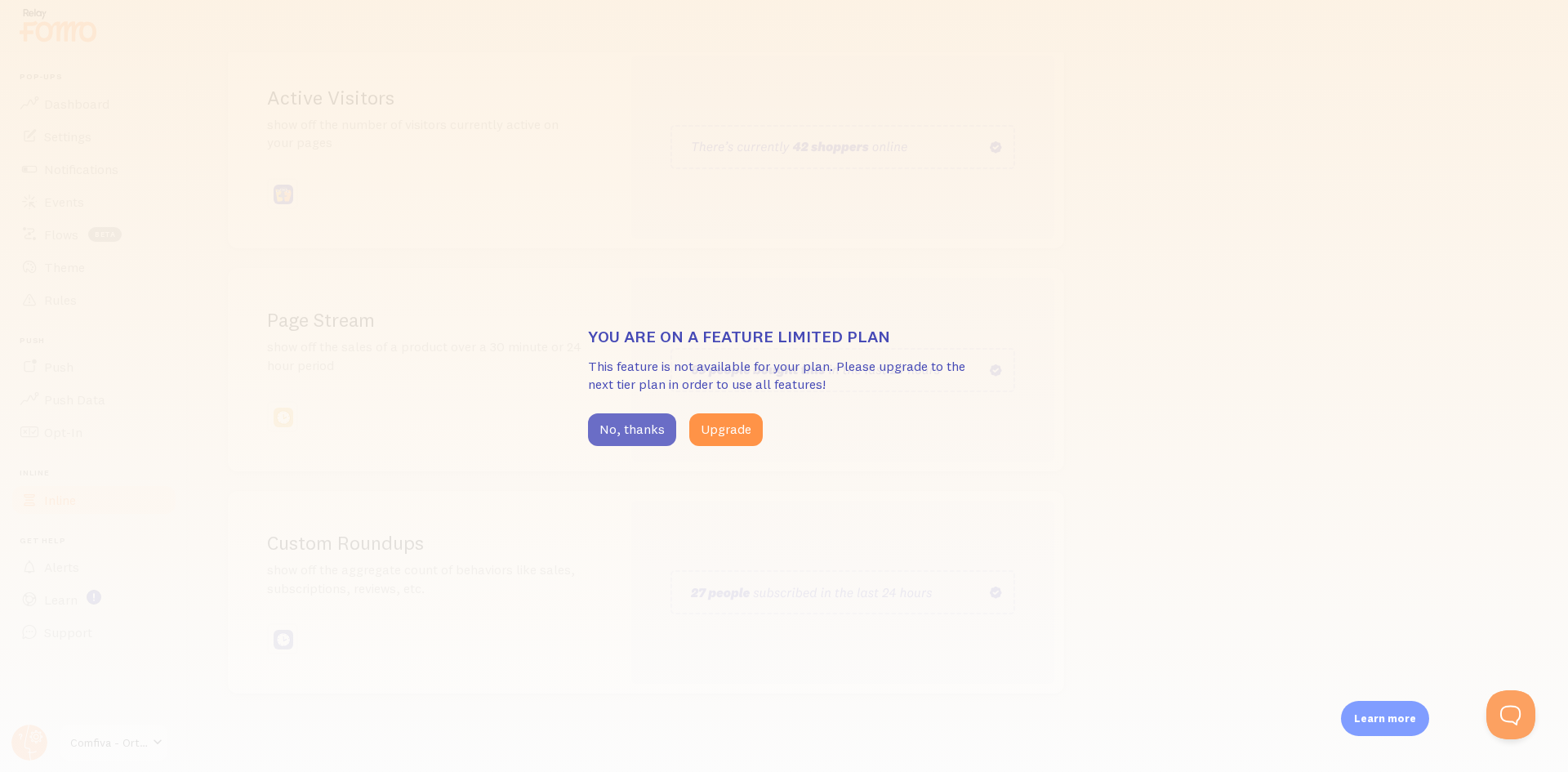
click at [618, 424] on button "No, thanks" at bounding box center [632, 429] width 88 height 32
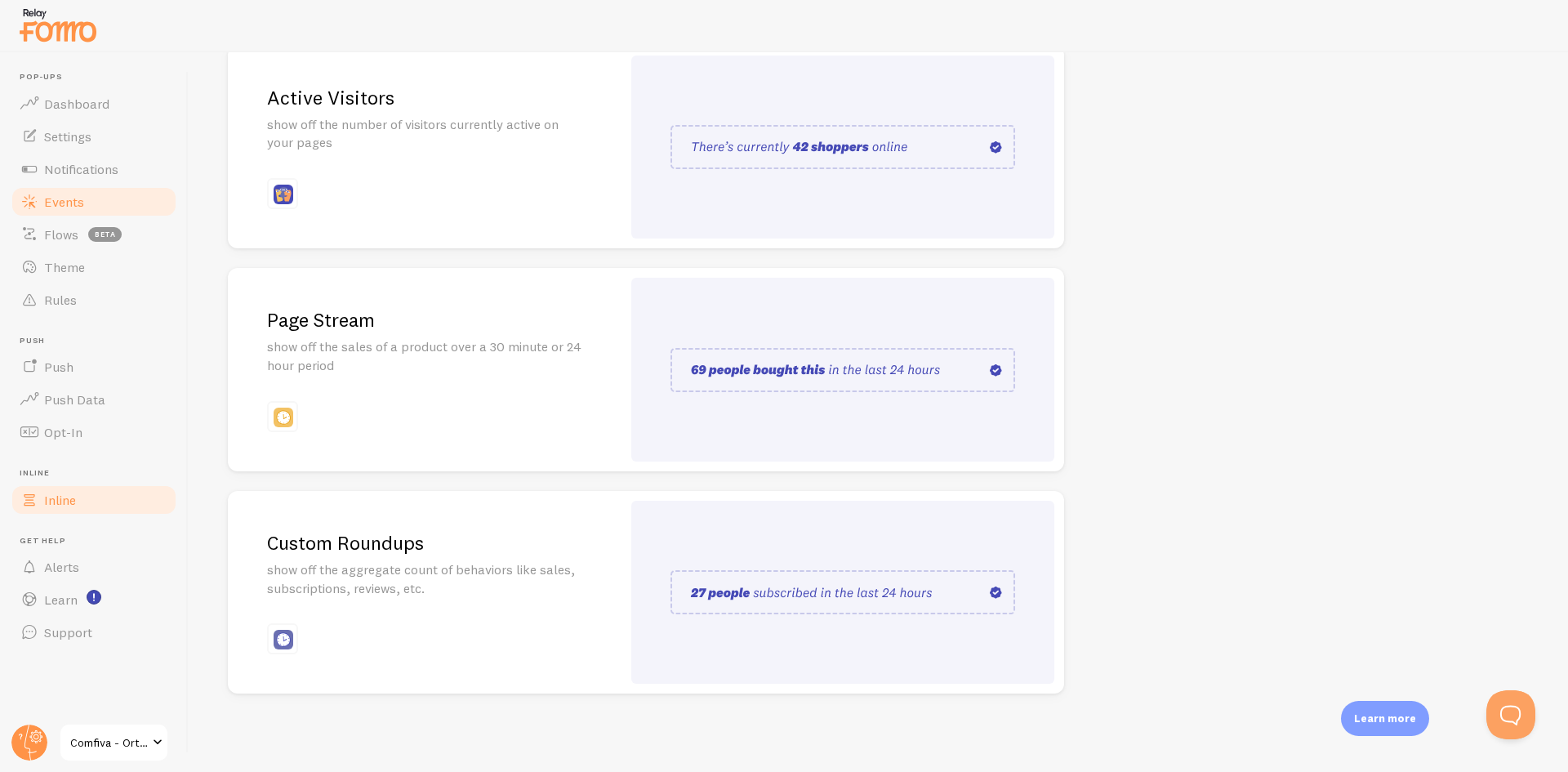
click at [54, 202] on span "Events" at bounding box center [64, 201] width 40 height 16
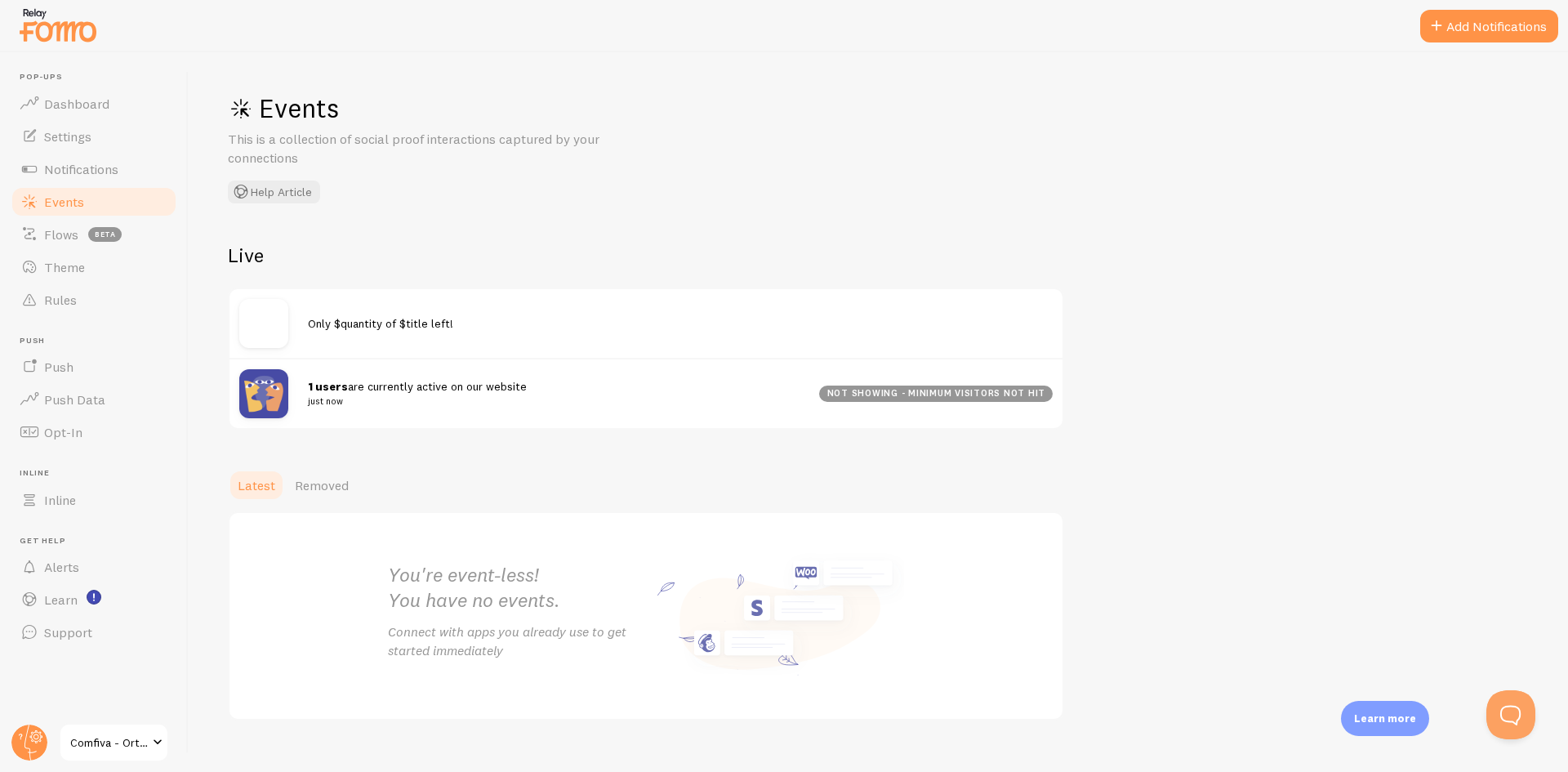
click at [441, 388] on span "1 users are currently active on our website just now" at bounding box center [553, 394] width 492 height 30
click at [270, 388] on img at bounding box center [264, 394] width 49 height 49
click at [311, 329] on span "Only $quantity of $title left!" at bounding box center [380, 324] width 145 height 15
click at [276, 329] on img at bounding box center [264, 323] width 49 height 49
click at [956, 394] on div "not showing - minimum visitors not hit" at bounding box center [936, 393] width 234 height 16
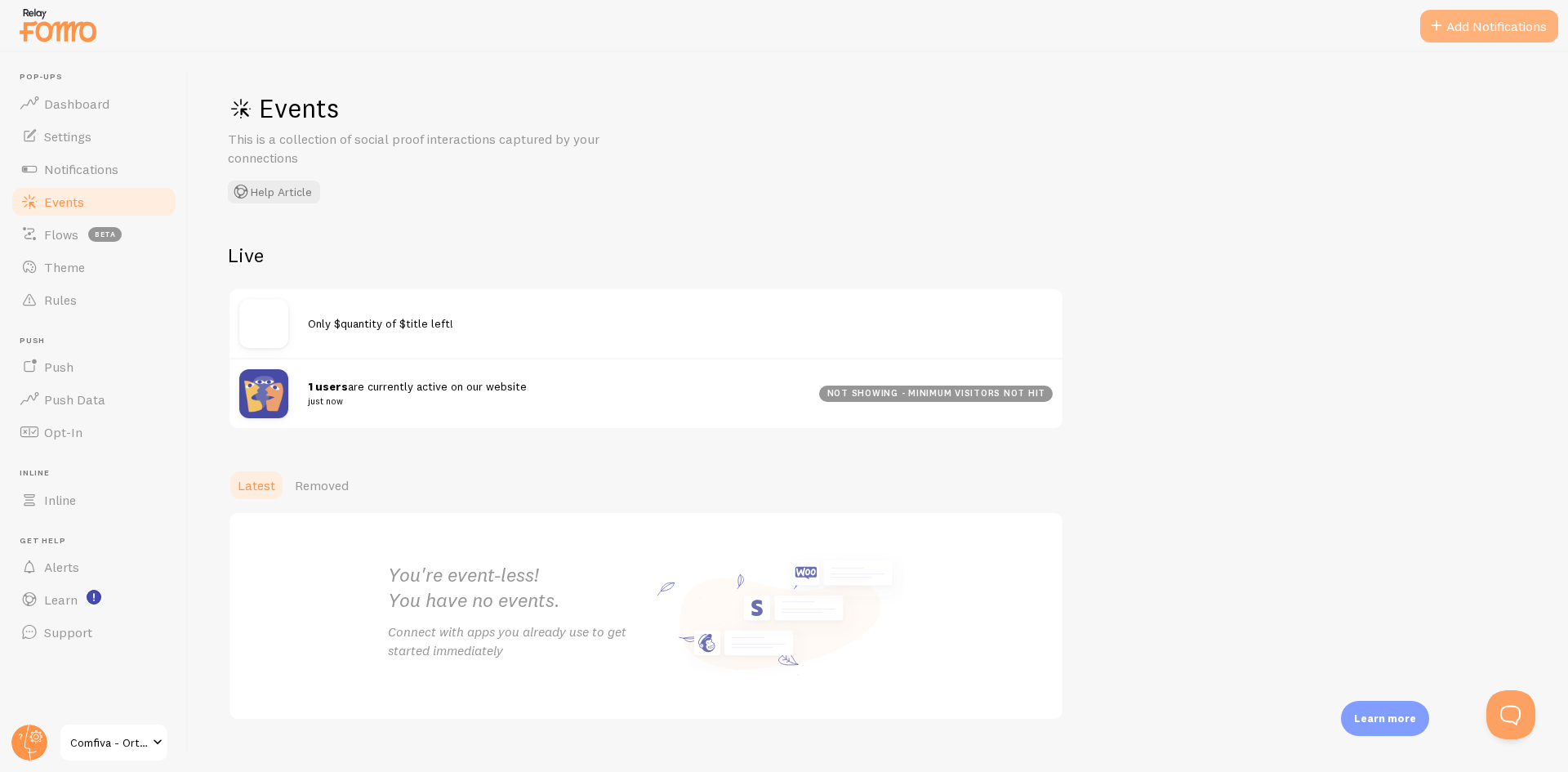
click at [1495, 27] on button "Add Notifications" at bounding box center [1489, 26] width 138 height 32
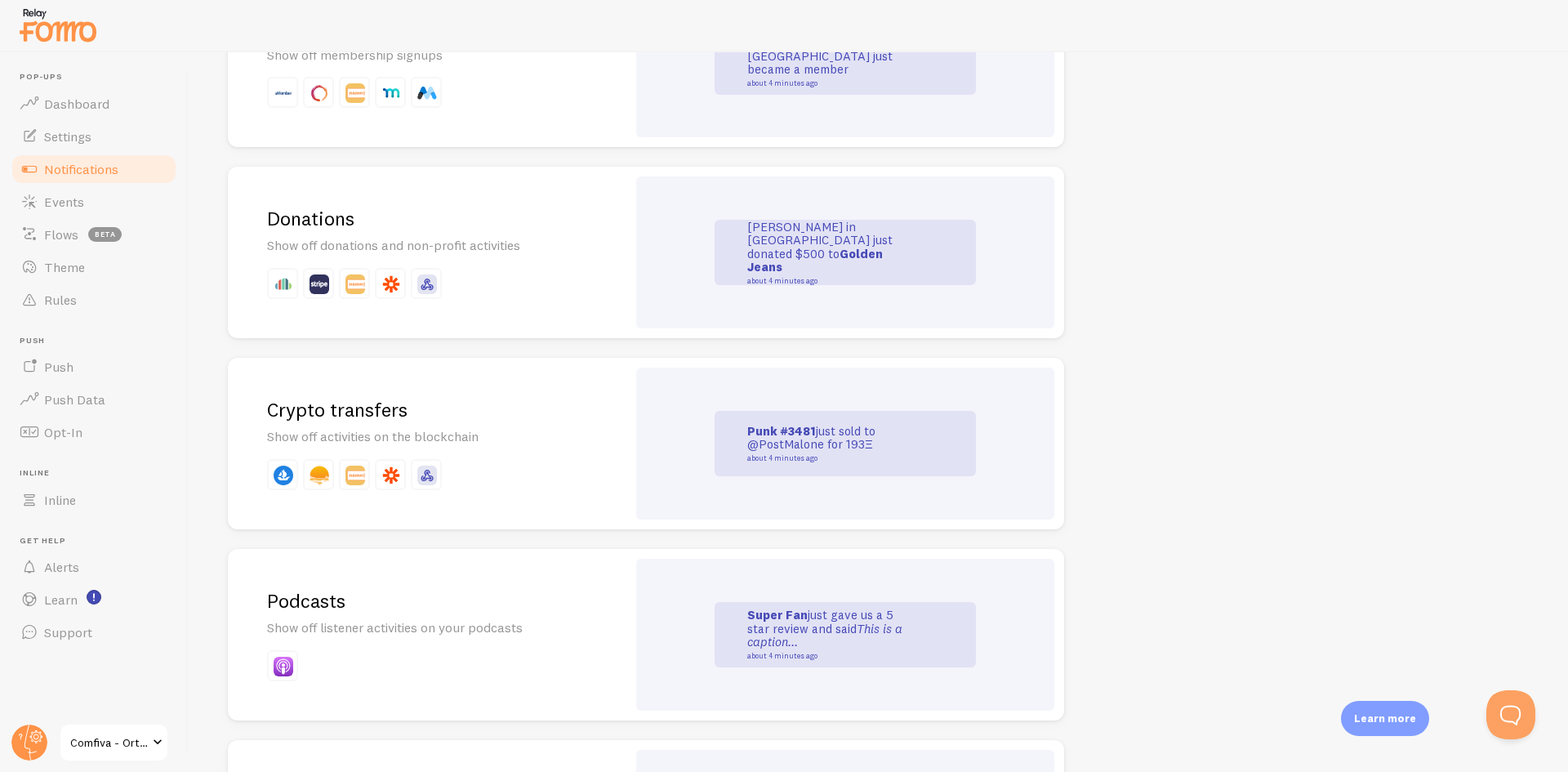
scroll to position [3420, 0]
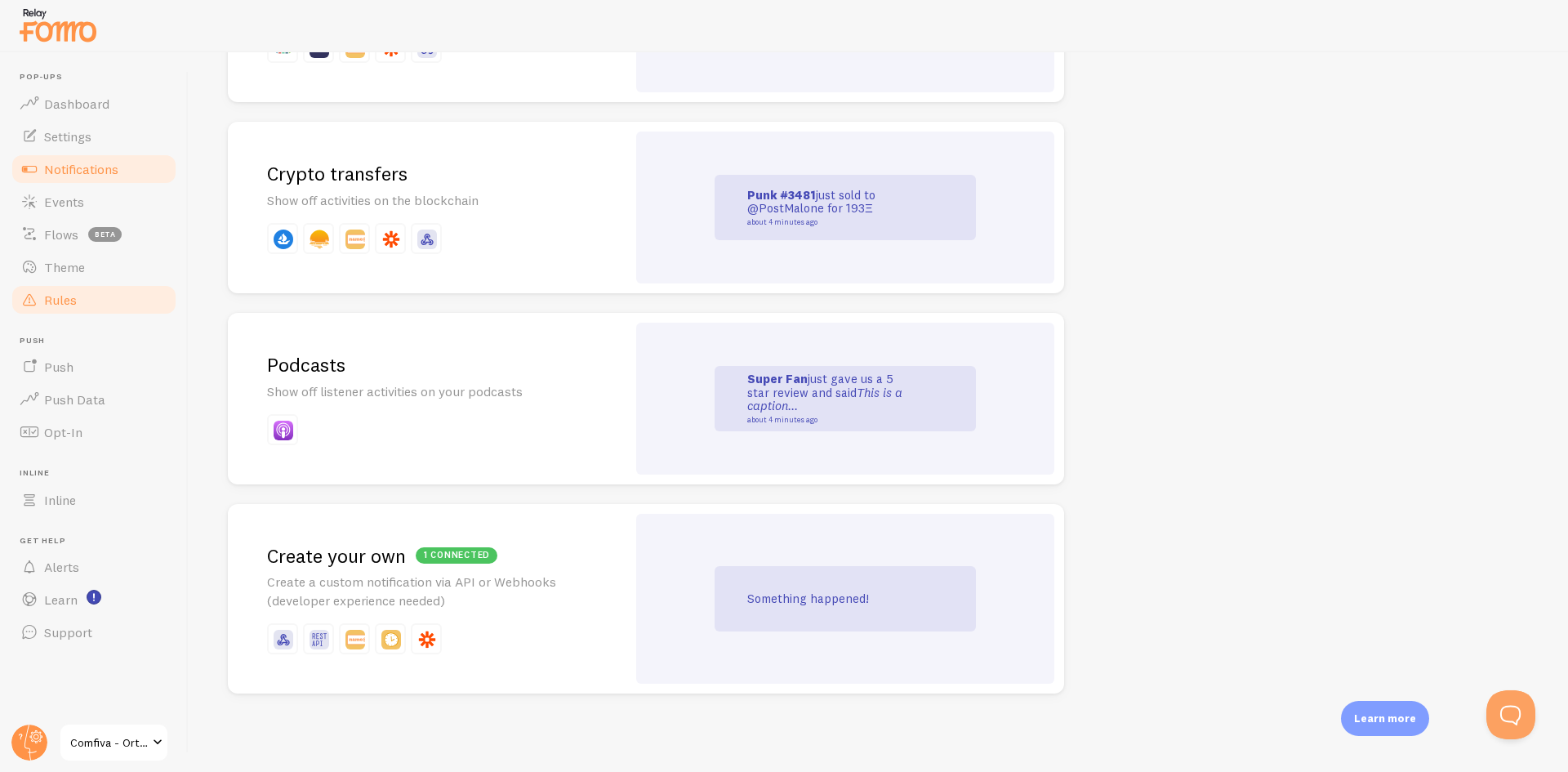
click at [76, 283] on link "Rules" at bounding box center [94, 299] width 169 height 32
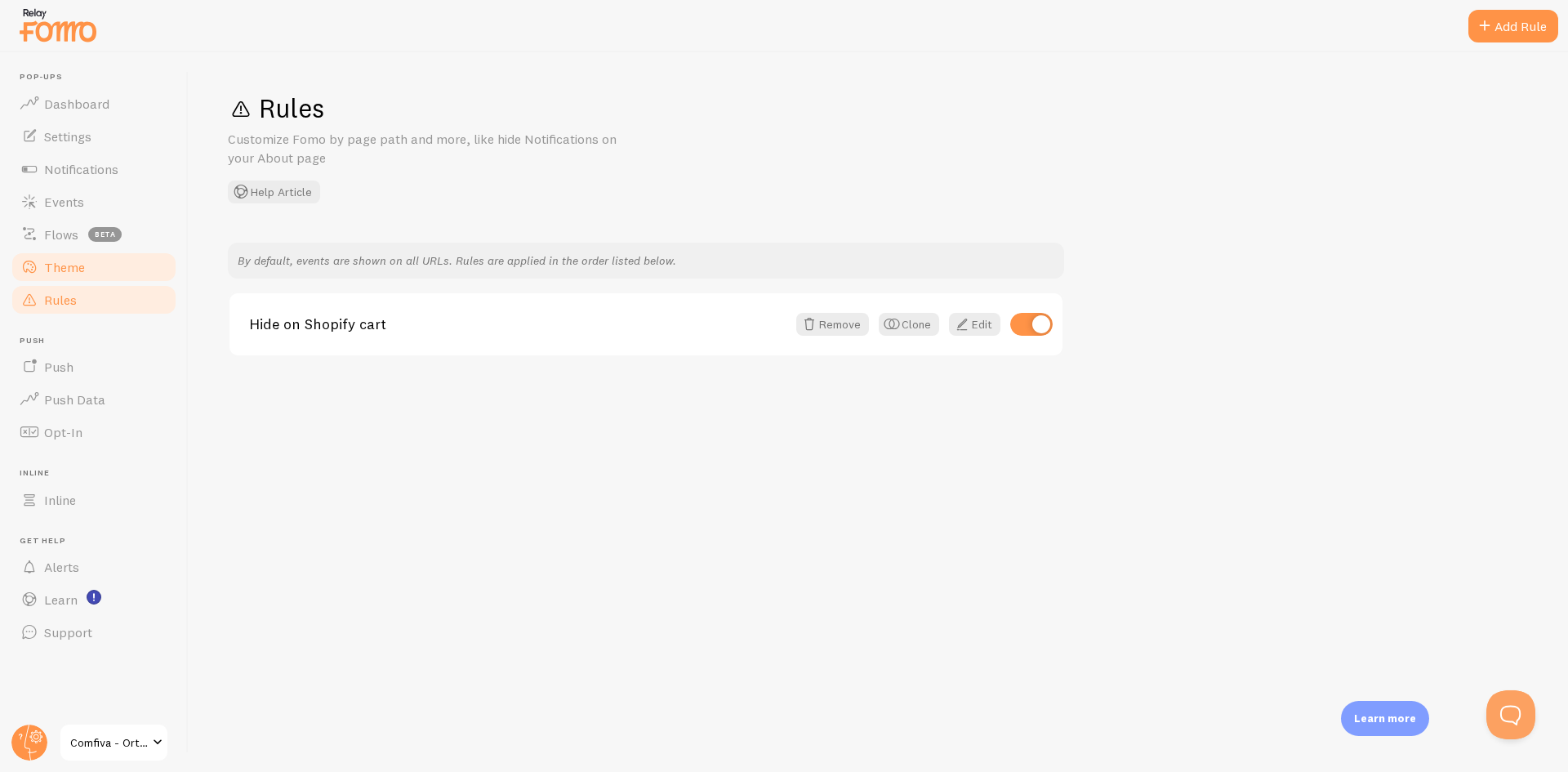
click at [79, 275] on span "Theme" at bounding box center [64, 266] width 41 height 16
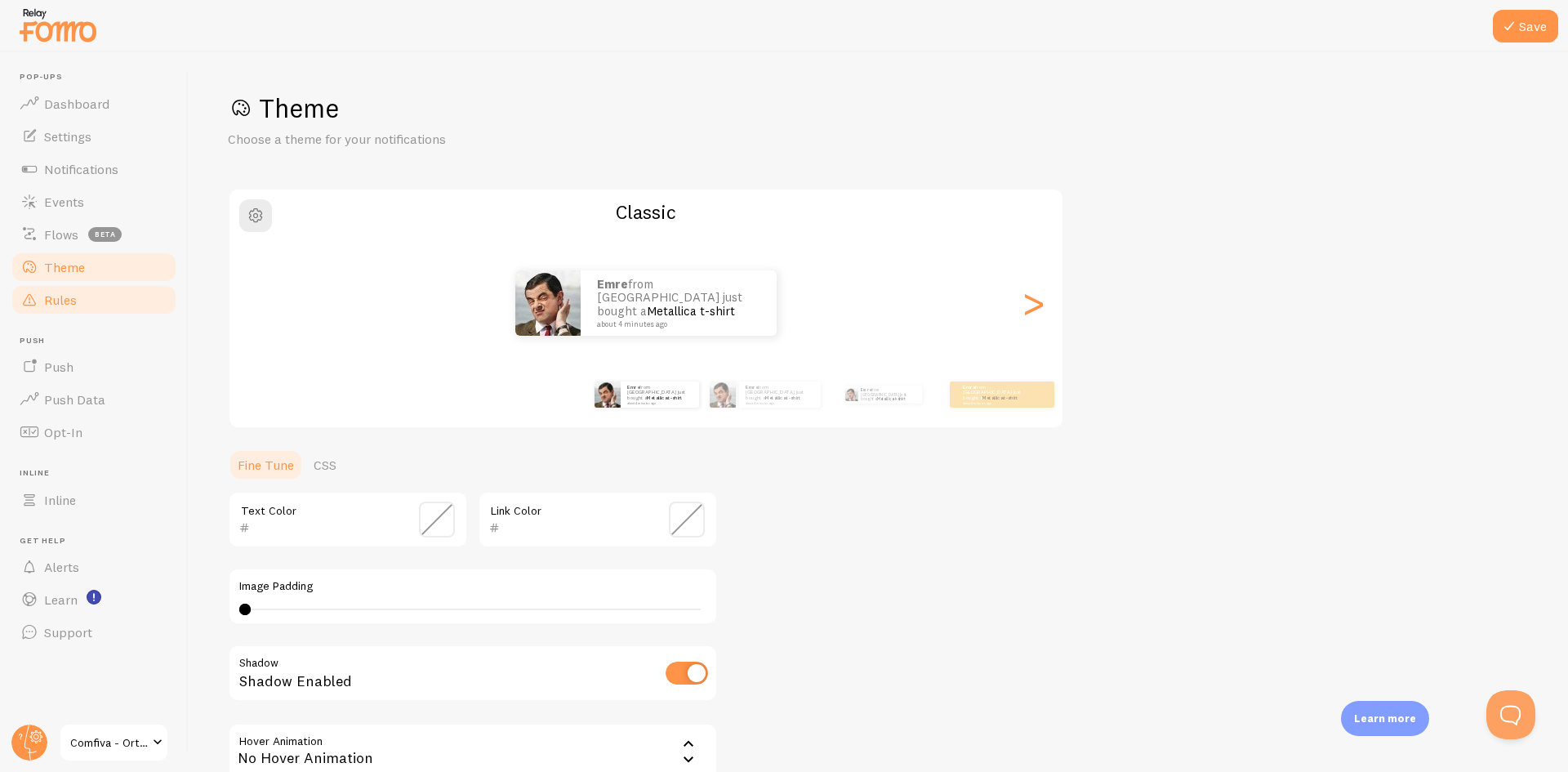
click at [79, 290] on link "Rules" at bounding box center [94, 299] width 169 height 32
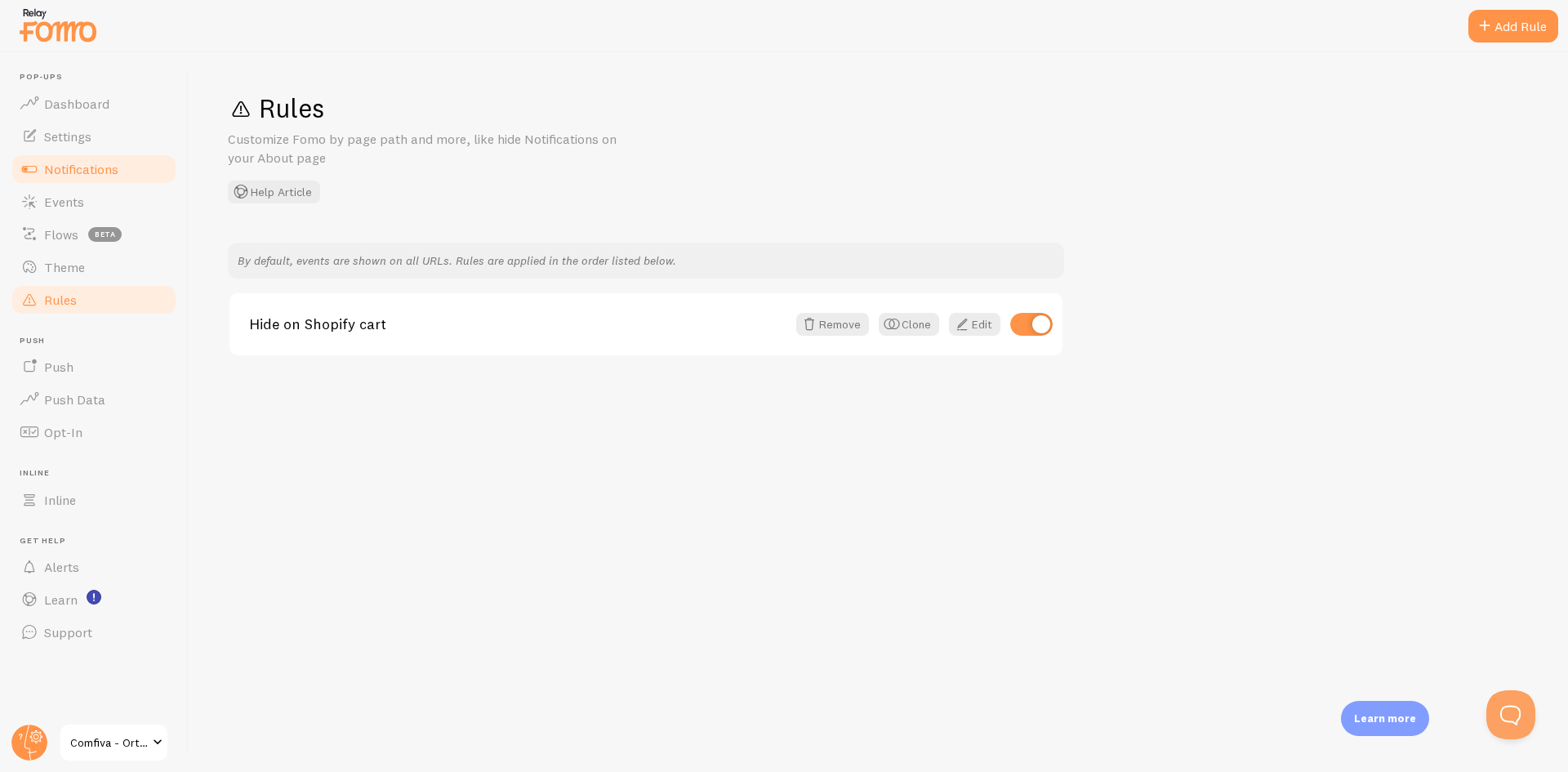
click at [113, 178] on link "Notifications" at bounding box center [94, 169] width 169 height 32
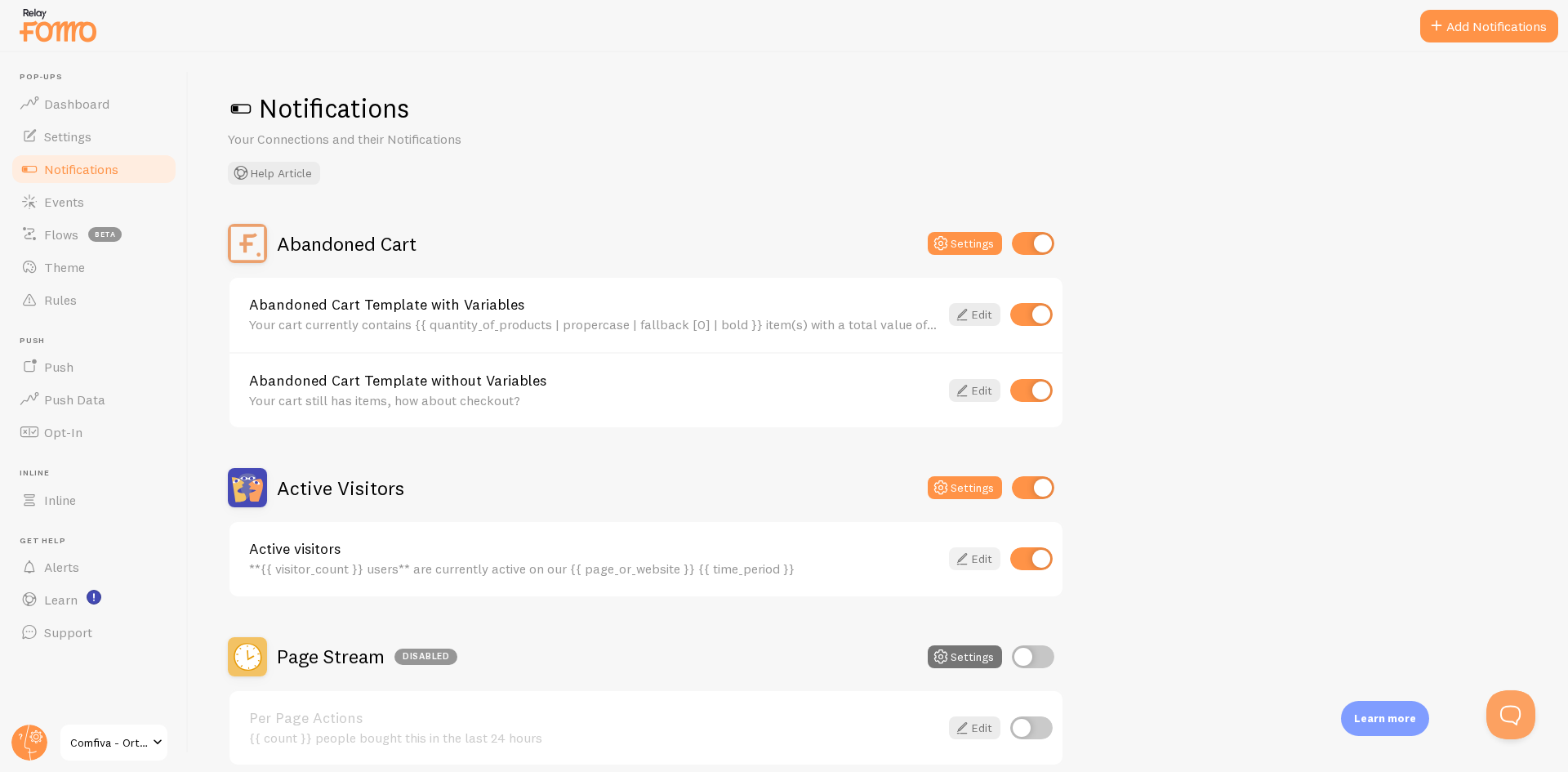
click at [971, 555] on link "Edit" at bounding box center [975, 559] width 51 height 23
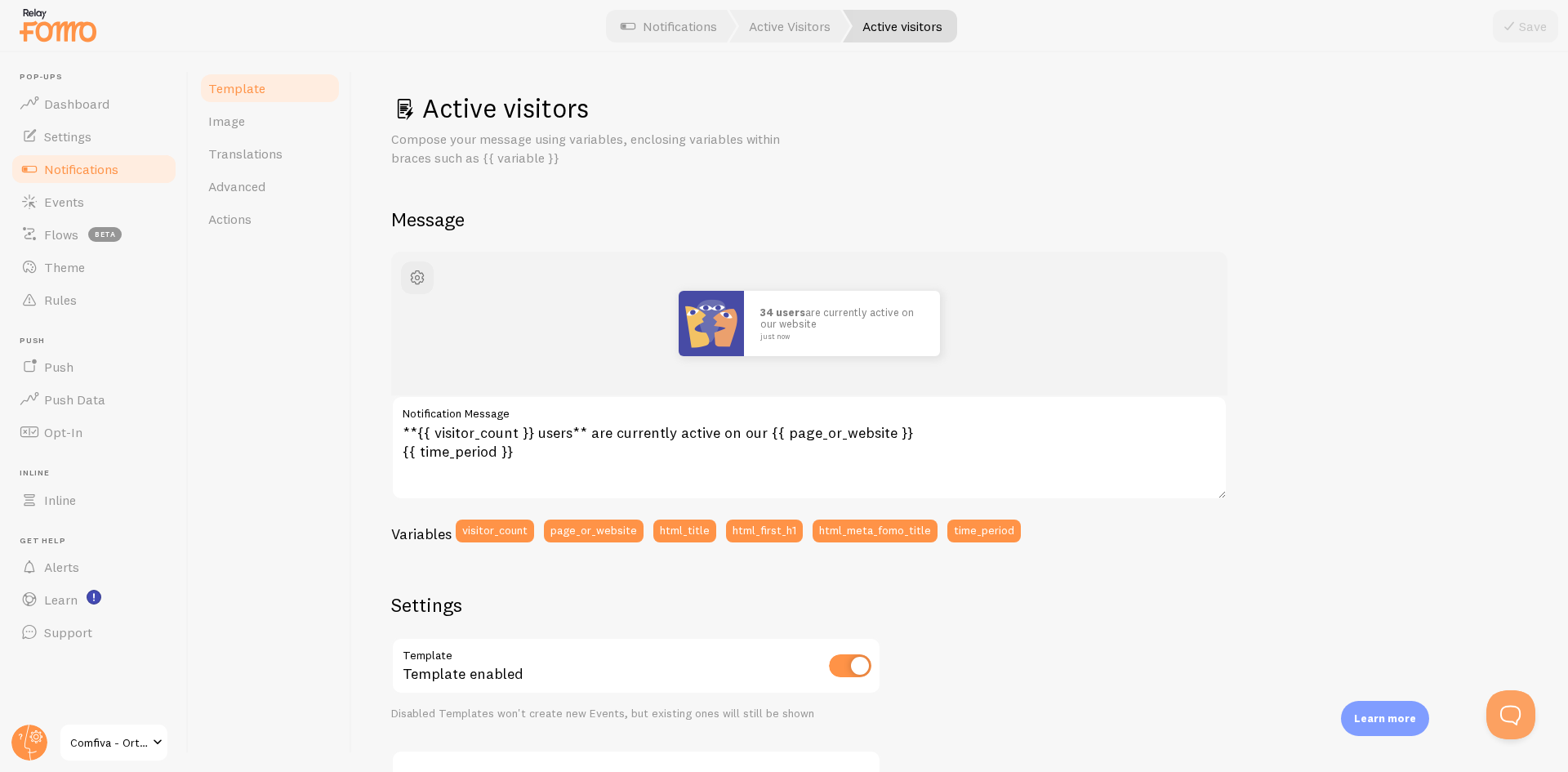
click at [146, 159] on link "Notifications" at bounding box center [94, 169] width 169 height 32
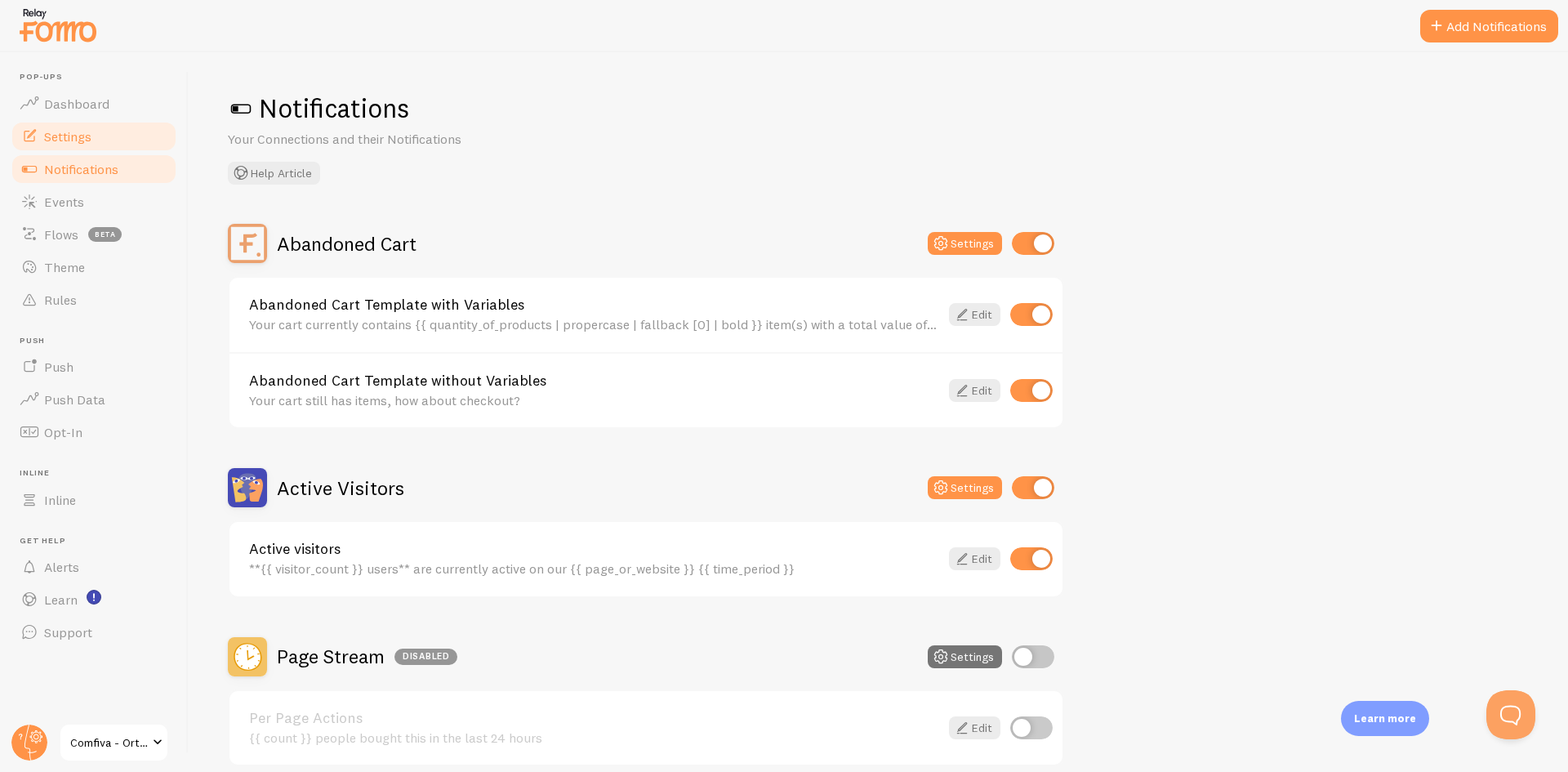
click at [128, 139] on link "Settings" at bounding box center [94, 136] width 169 height 32
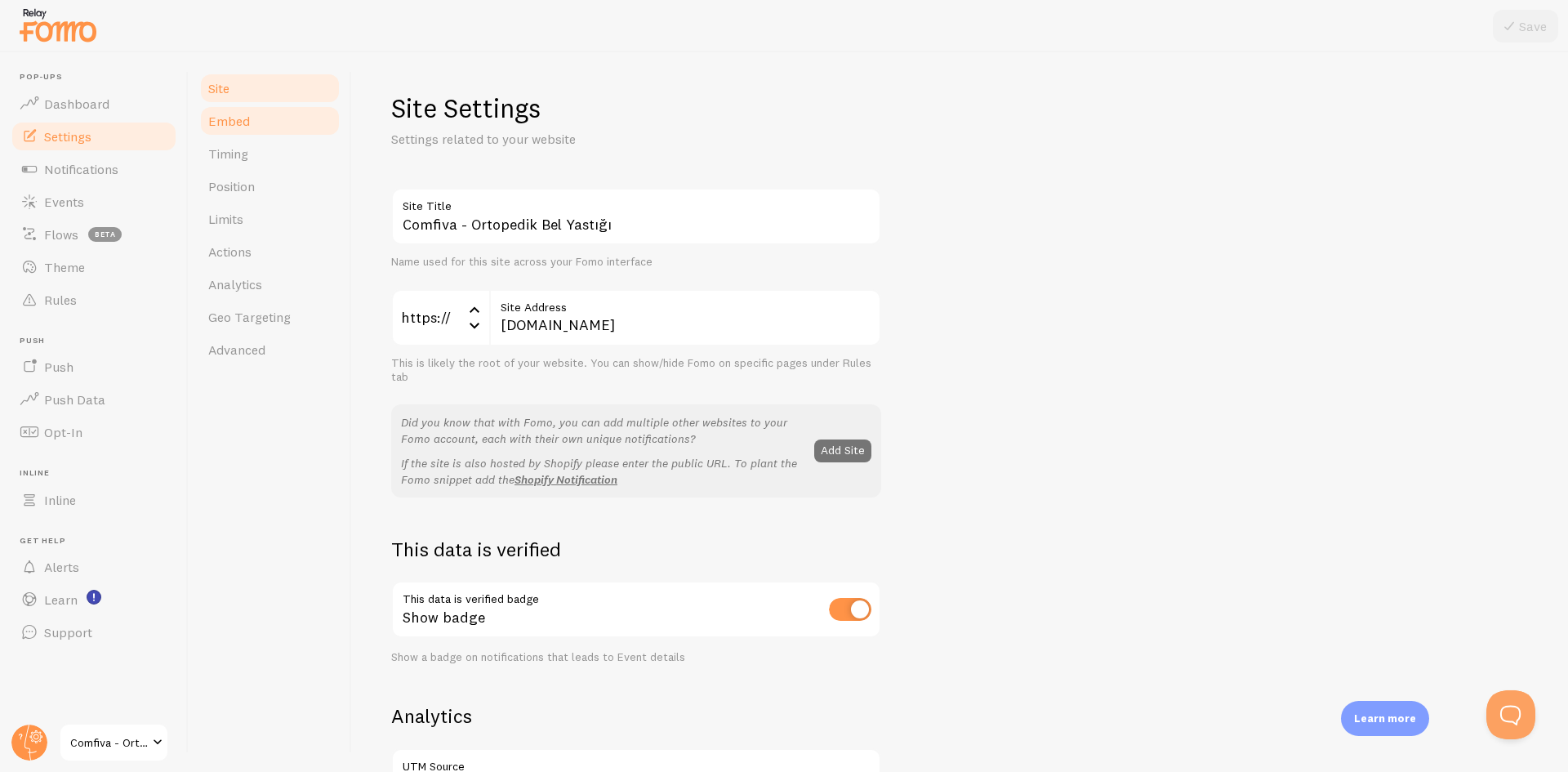
click at [248, 123] on span "Embed" at bounding box center [229, 120] width 42 height 16
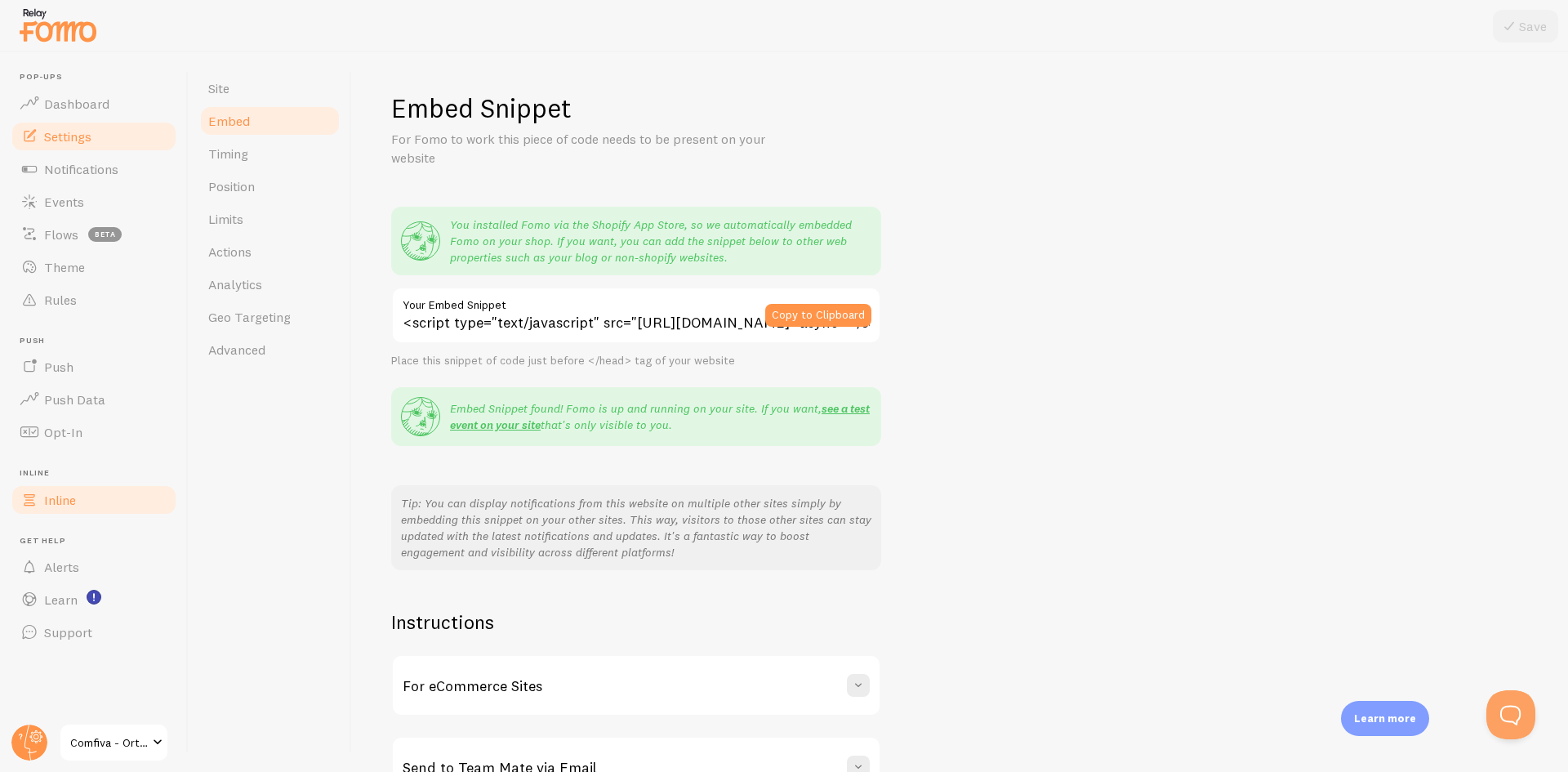
click at [97, 493] on link "Inline" at bounding box center [94, 499] width 169 height 32
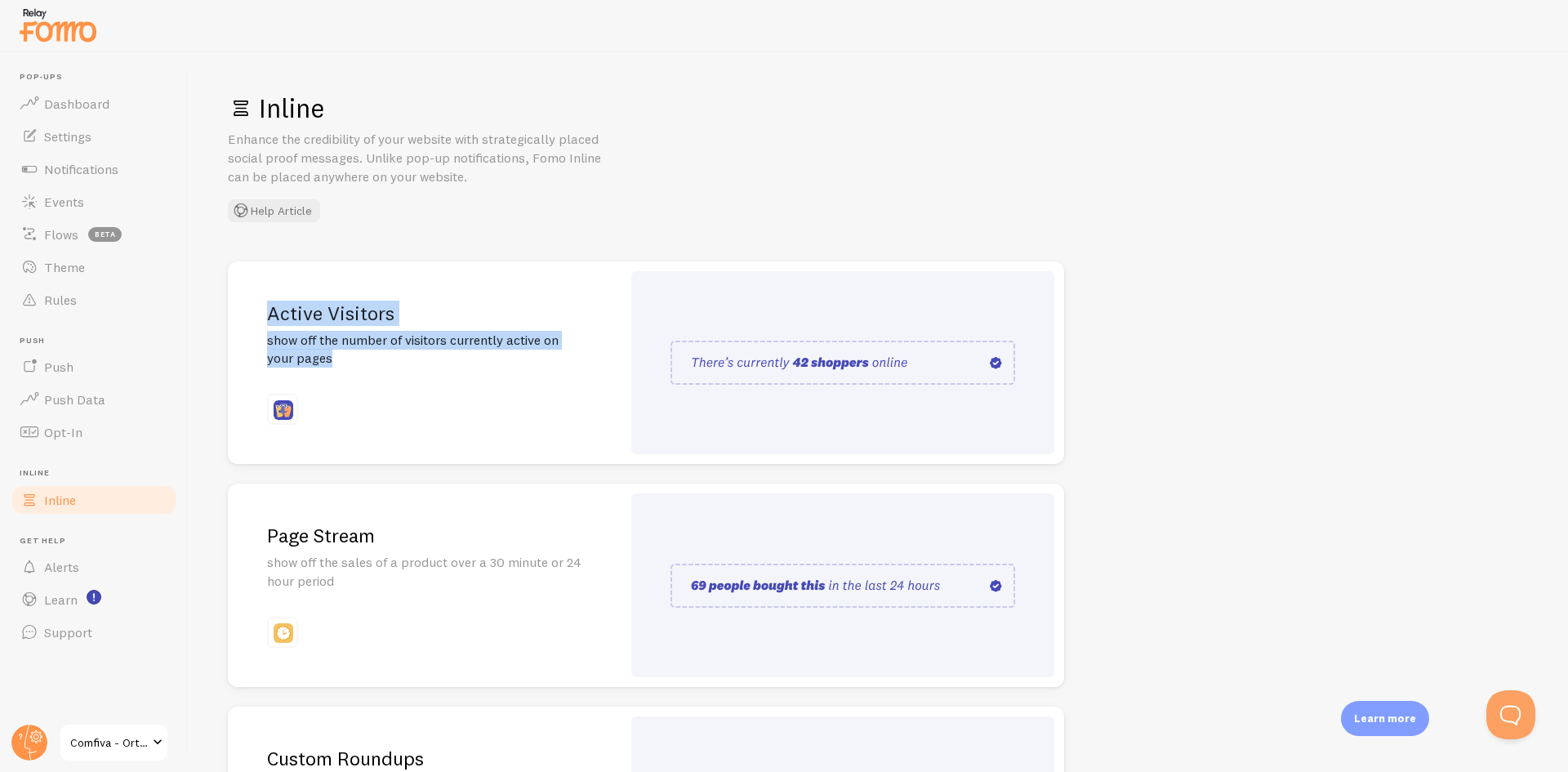
drag, startPoint x: 268, startPoint y: 311, endPoint x: 334, endPoint y: 358, distance: 81.0
click at [334, 358] on div "Active Visitors show off the number of visitors currently active on your pages" at bounding box center [424, 363] width 393 height 204
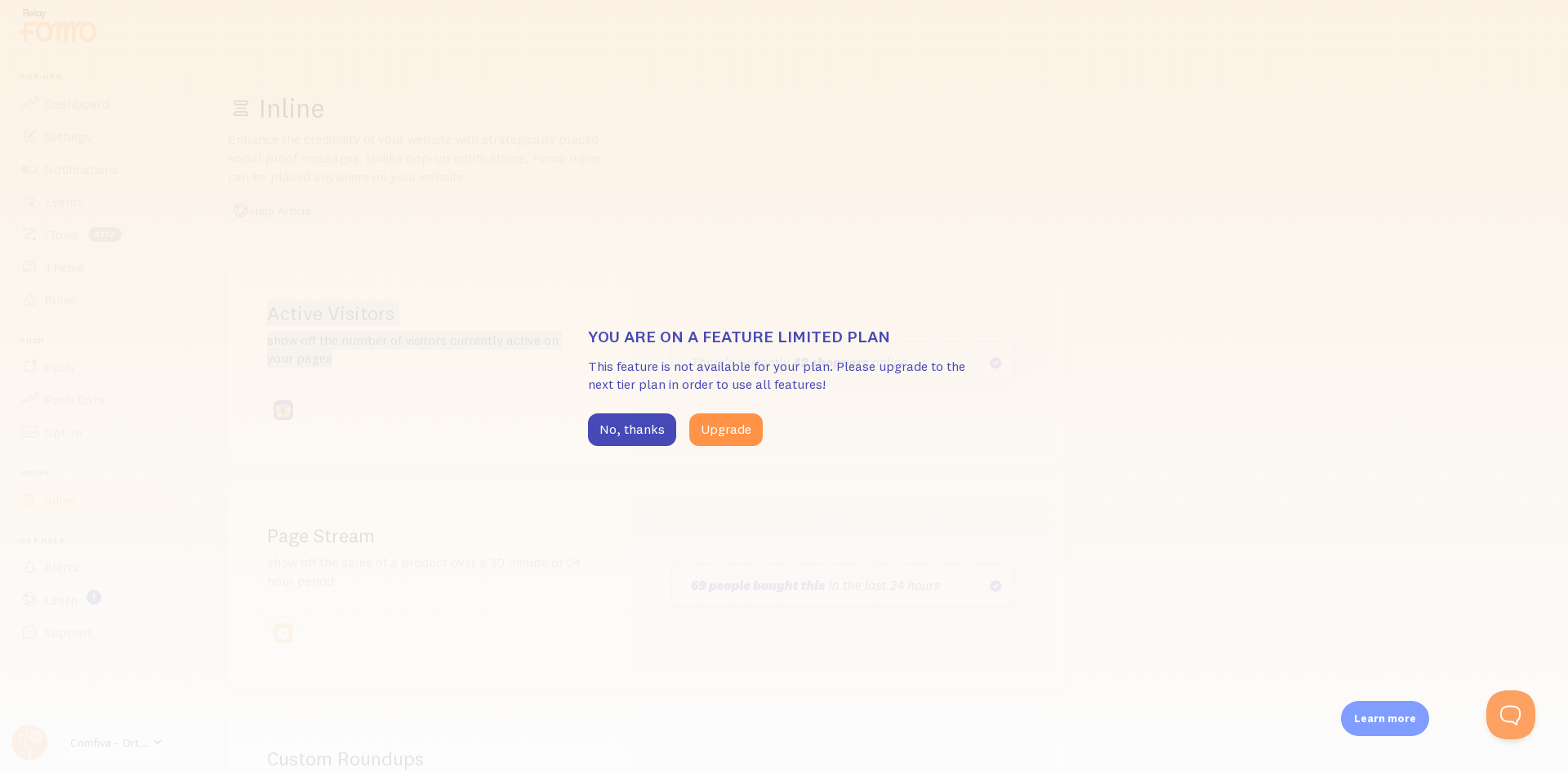
copy div "Active Visitors show off the number of visitors currently active on your pages"
click at [625, 420] on button "No, thanks" at bounding box center [632, 429] width 88 height 32
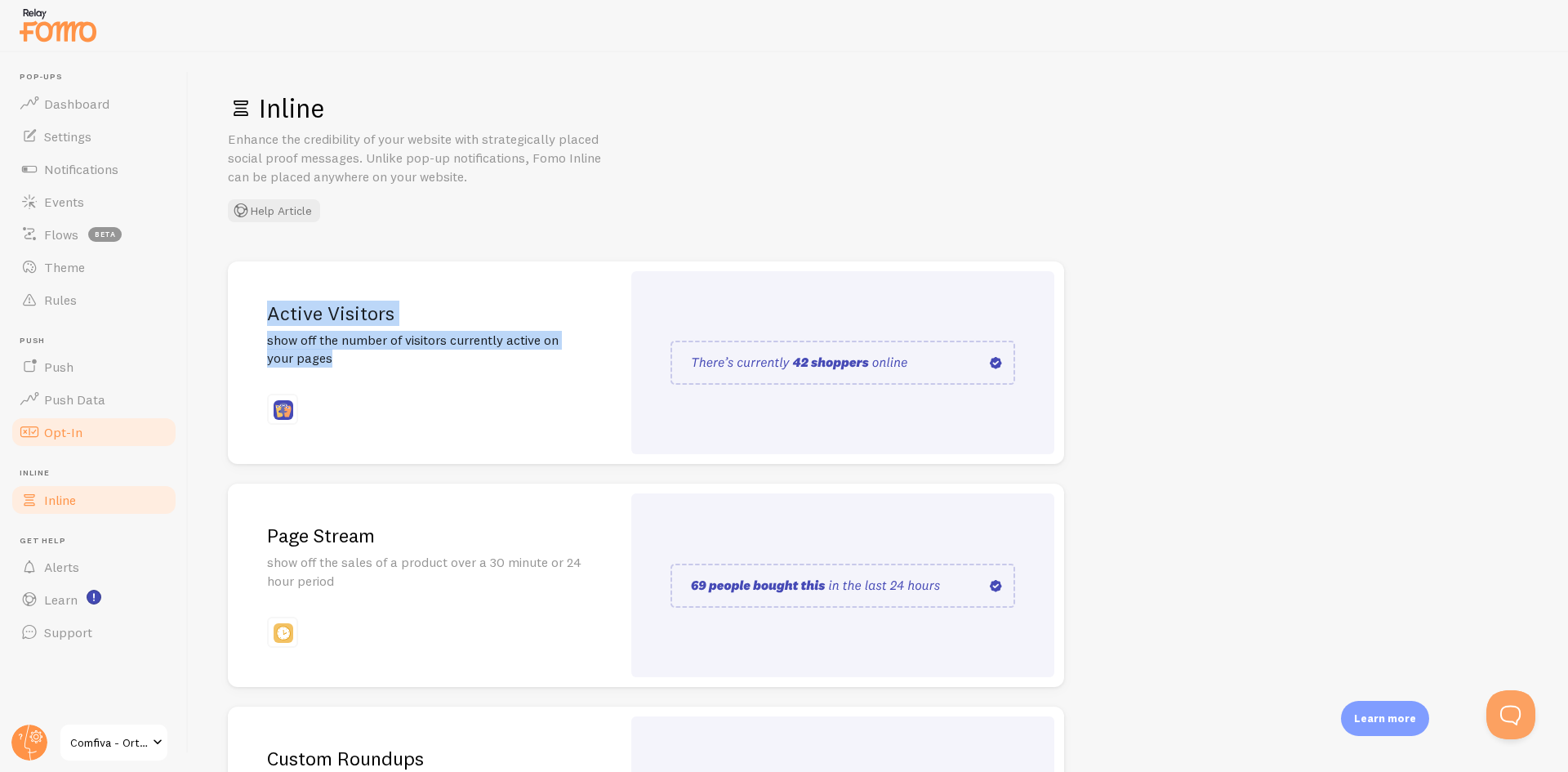
click at [85, 438] on link "Opt-In" at bounding box center [94, 432] width 169 height 32
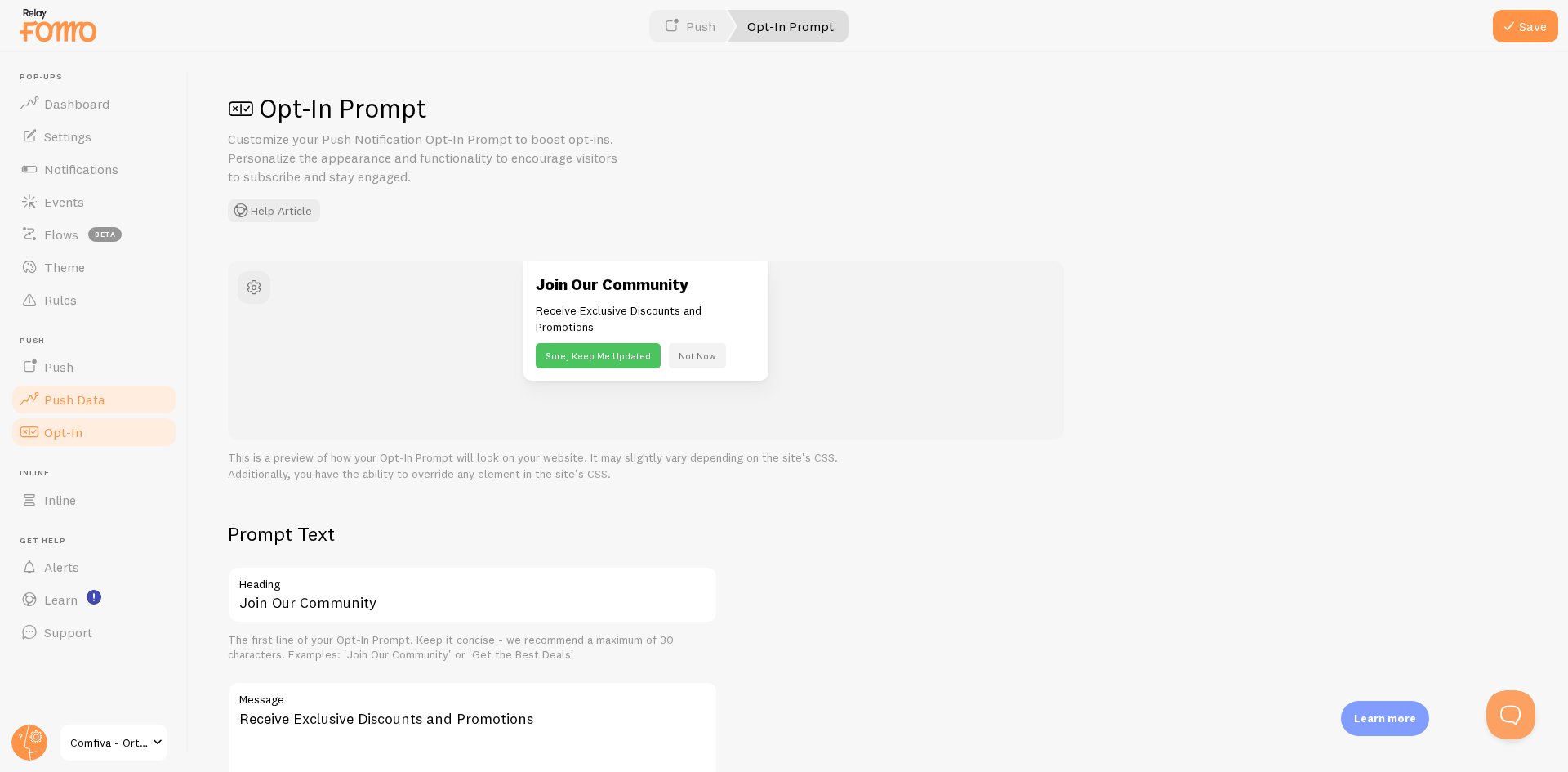
click at [96, 388] on link "Push Data" at bounding box center [94, 399] width 169 height 32
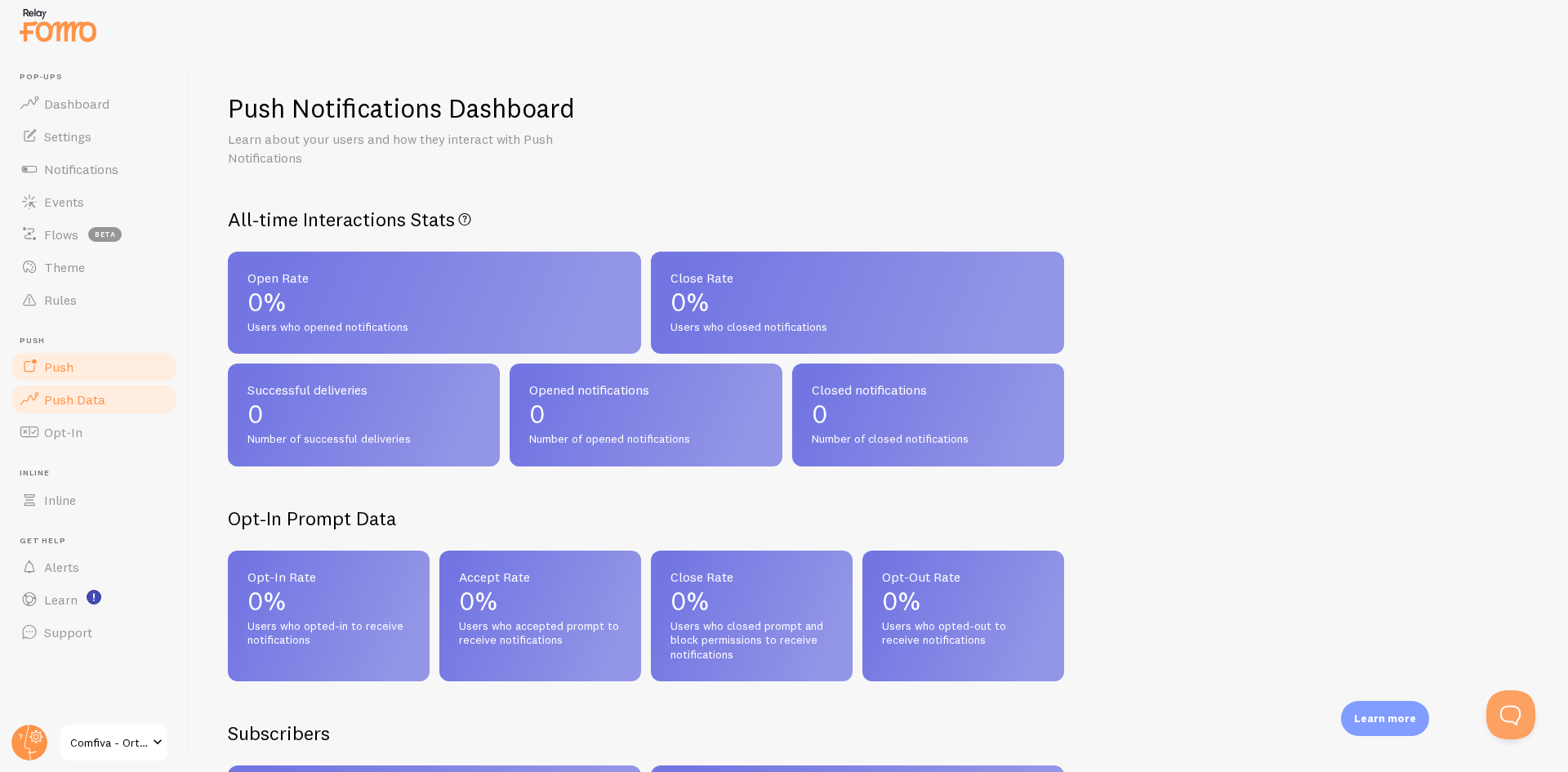
click at [98, 375] on link "Push" at bounding box center [94, 367] width 169 height 32
